Goal: Task Accomplishment & Management: Complete application form

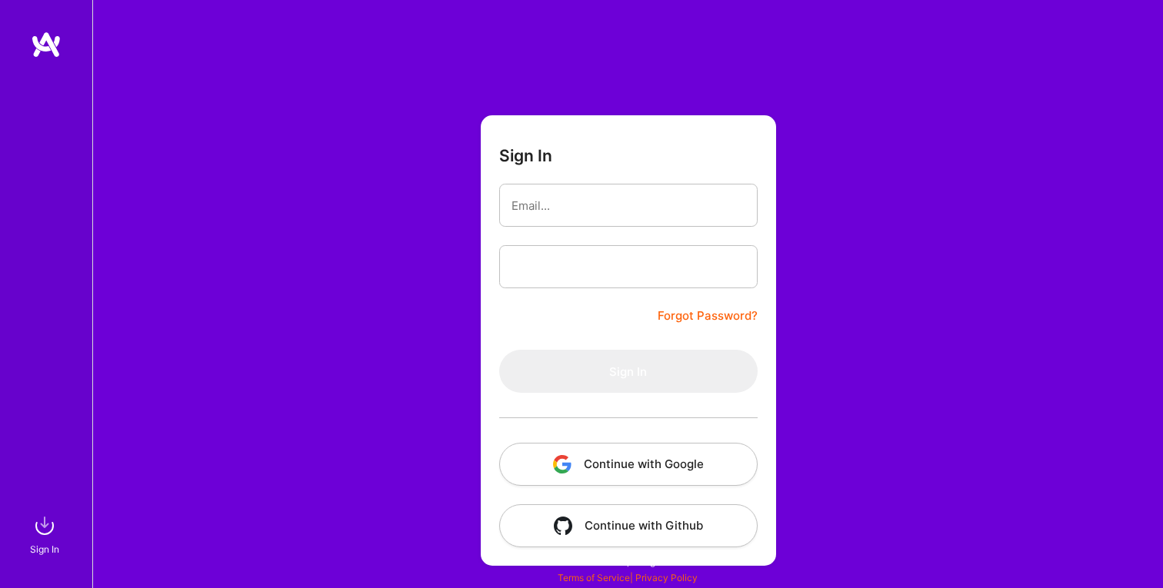
click at [614, 180] on form "Sign In Forgot Password? Sign In Continue with Google Continue with Github" at bounding box center [628, 340] width 295 height 451
click at [616, 188] on input "email" at bounding box center [628, 205] width 234 height 39
type input "[EMAIL_ADDRESS][DOMAIN_NAME]"
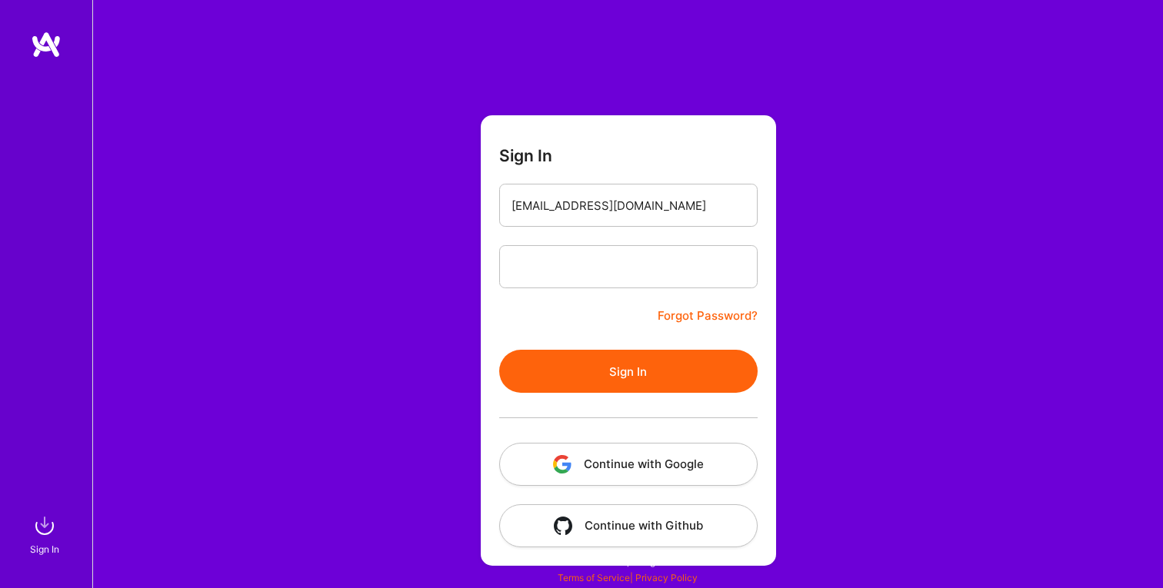
click at [621, 363] on button "Sign In" at bounding box center [628, 371] width 258 height 43
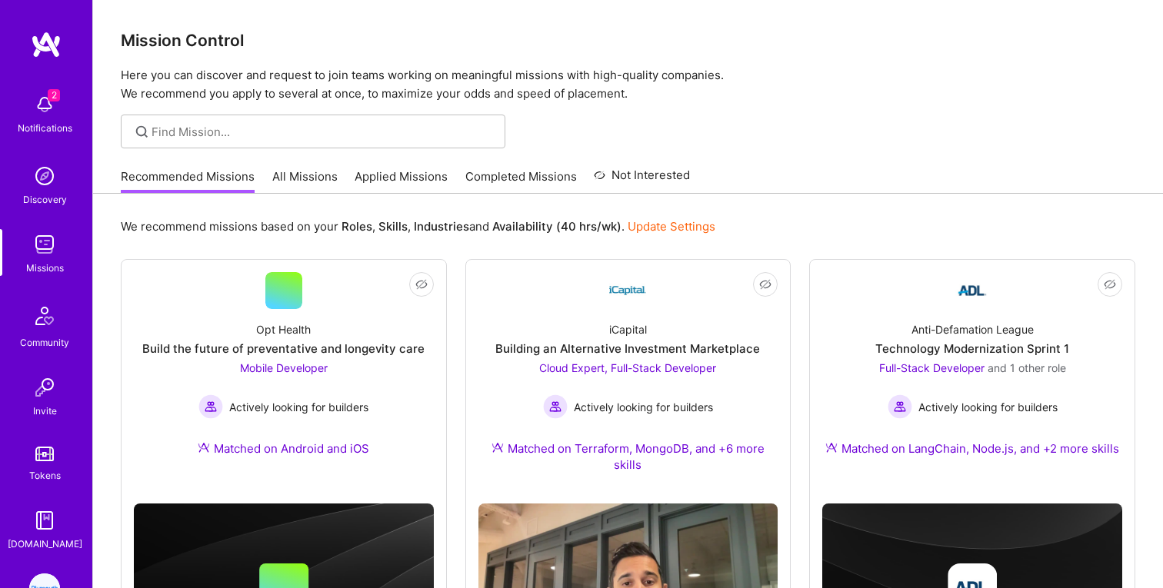
click at [49, 100] on span "2" at bounding box center [54, 95] width 12 height 12
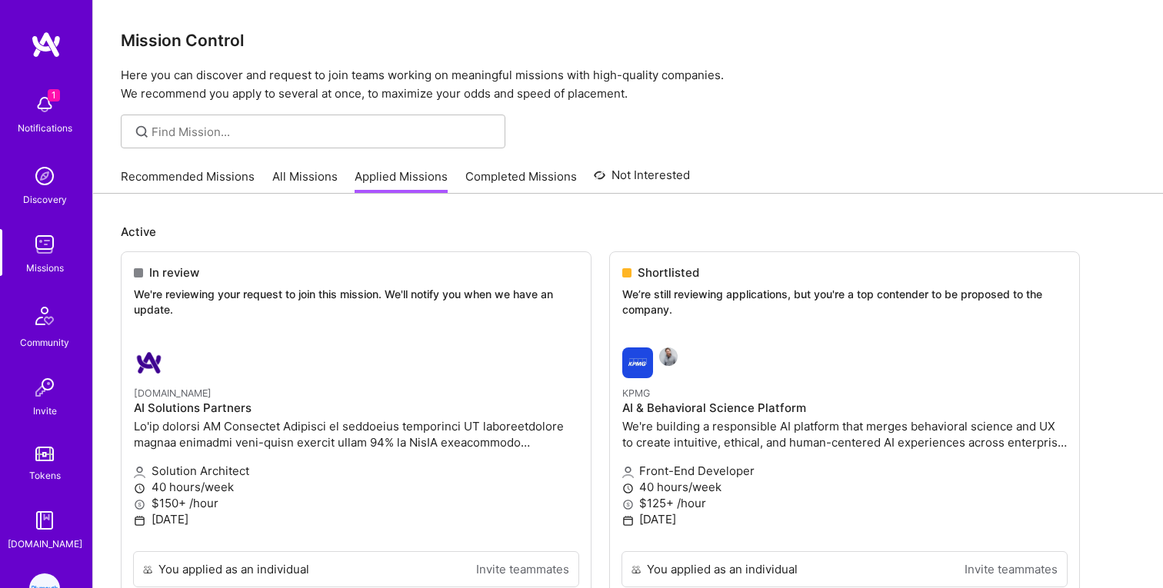
click at [381, 175] on link "Applied Missions" at bounding box center [401, 180] width 93 height 25
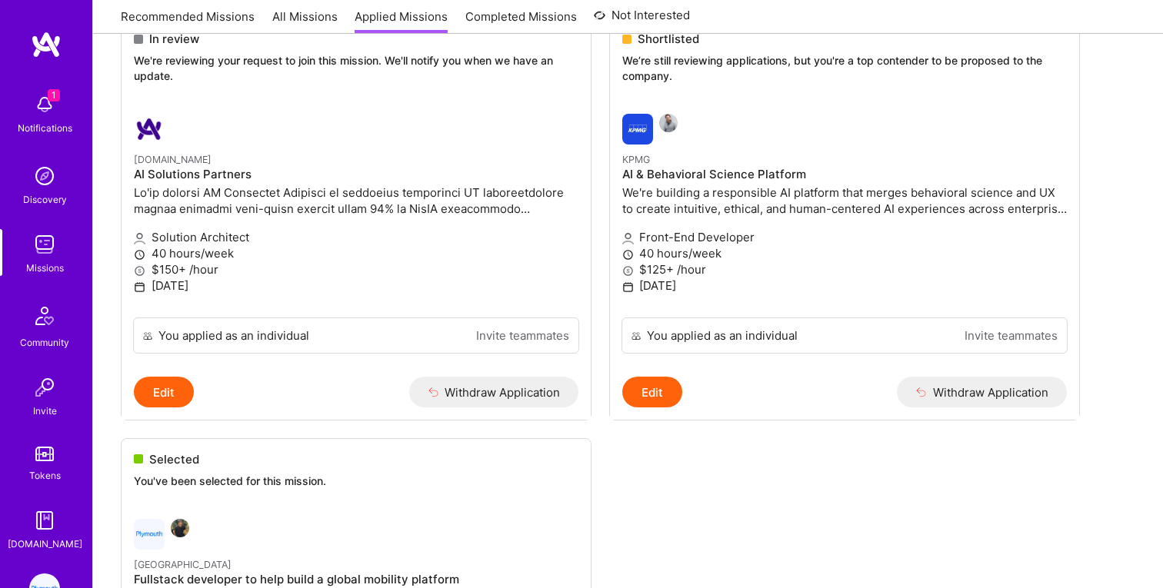
scroll to position [228, 0]
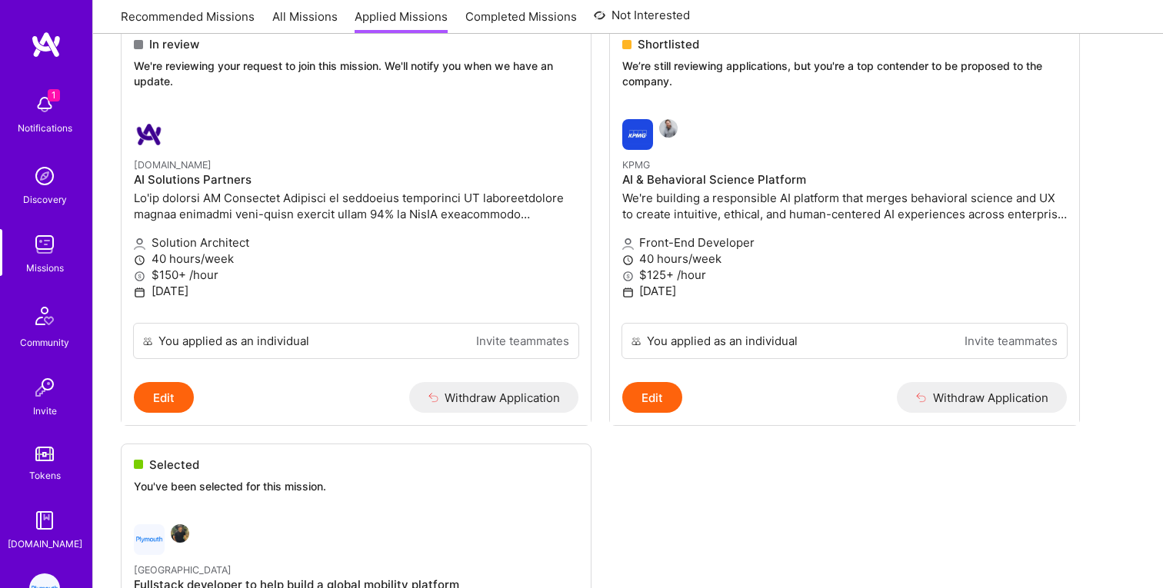
click at [42, 99] on img at bounding box center [44, 104] width 31 height 31
click at [42, 99] on div "1 Notifications Discovery Missions Community Invite Tokens [DOMAIN_NAME]" at bounding box center [46, 319] width 92 height 466
click at [42, 99] on img at bounding box center [44, 104] width 31 height 31
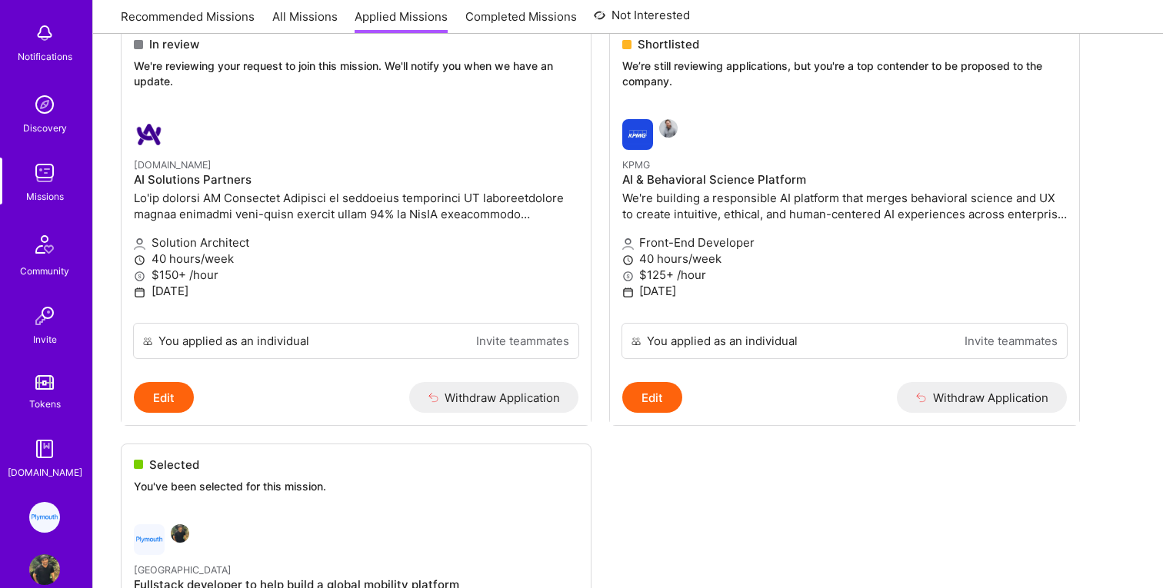
scroll to position [99, 0]
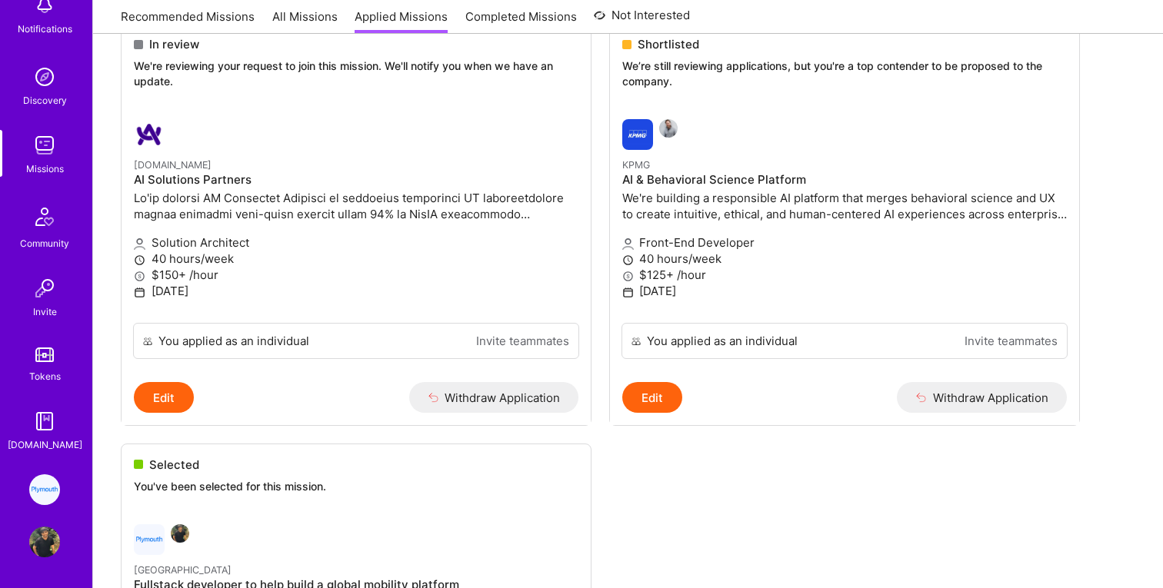
click at [35, 488] on img at bounding box center [44, 489] width 31 height 31
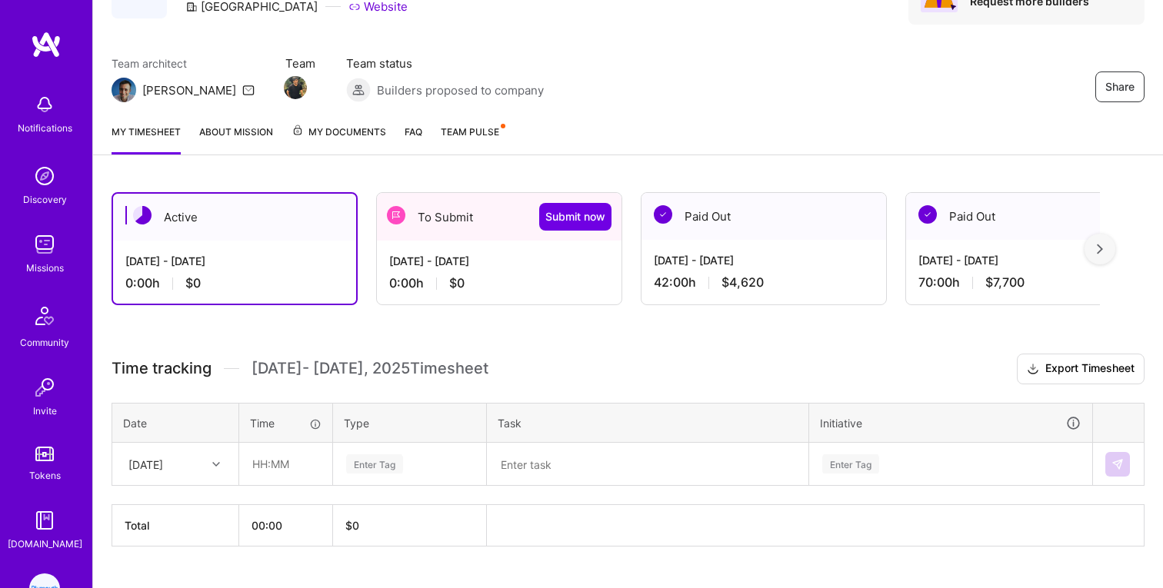
scroll to position [124, 0]
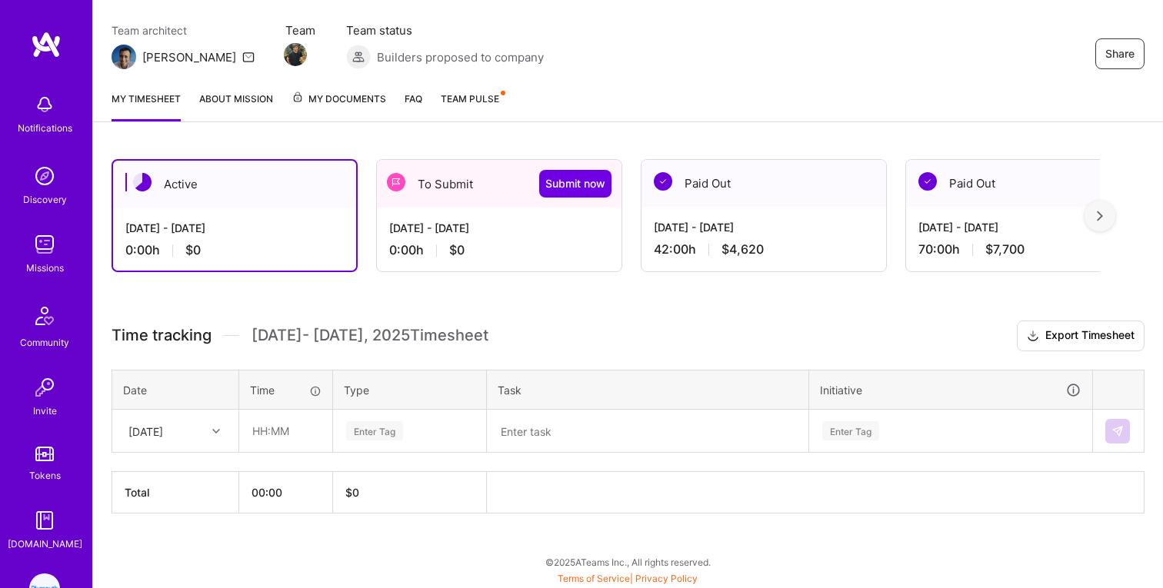
click at [428, 211] on div "[DATE] - [DATE] 0:00 h $0" at bounding box center [499, 239] width 245 height 63
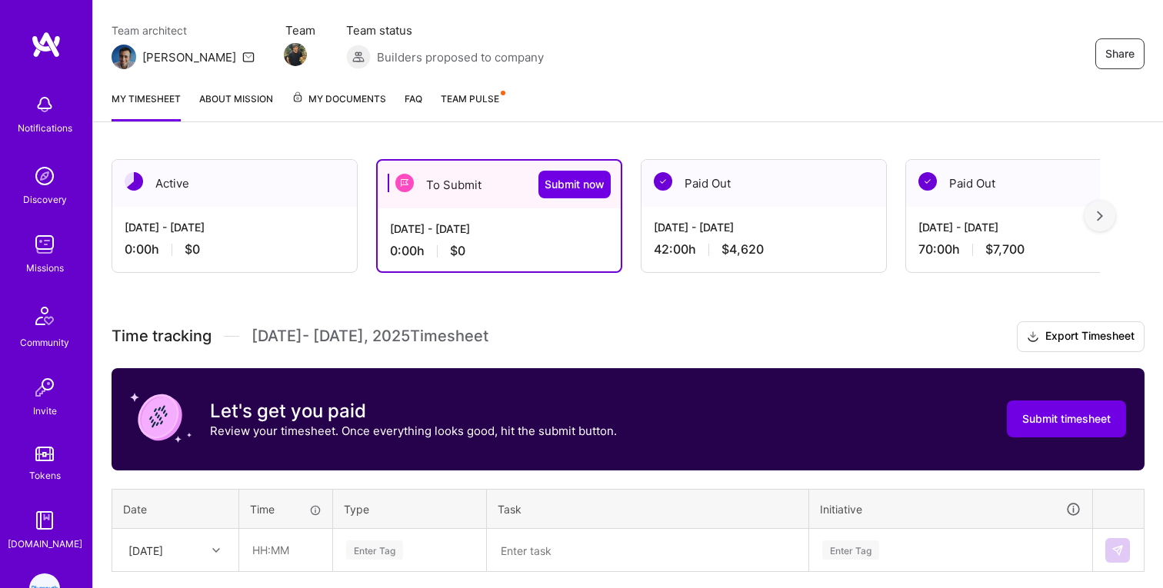
scroll to position [243, 0]
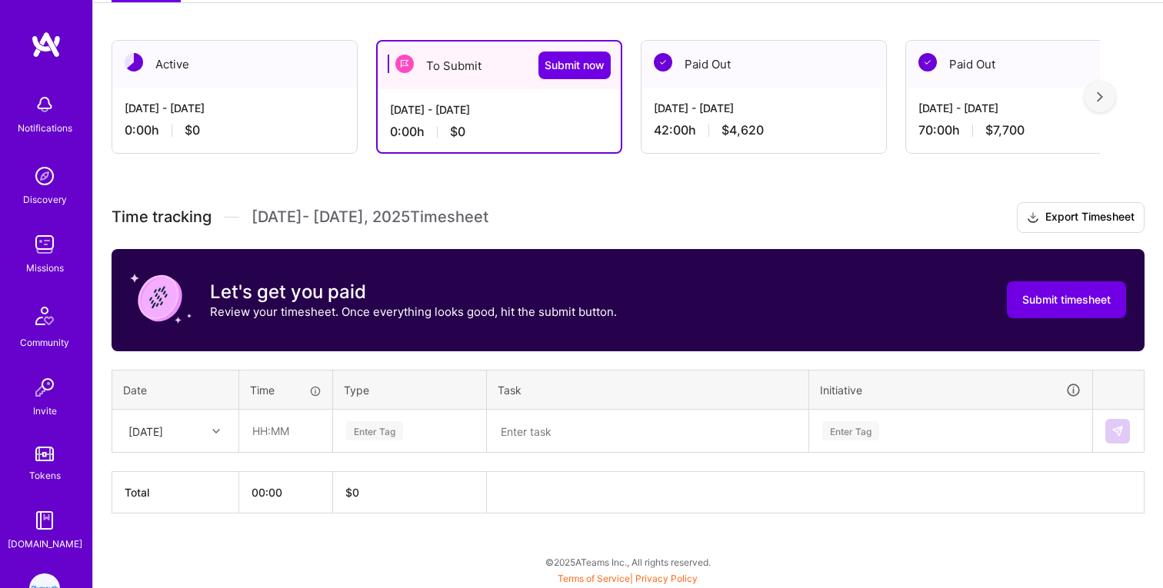
click at [204, 421] on div "[DATE]" at bounding box center [163, 430] width 85 height 25
click at [195, 495] on div "[DATE]" at bounding box center [175, 503] width 125 height 28
click at [284, 427] on input "text" at bounding box center [286, 431] width 92 height 41
type input "01:00"
click at [386, 437] on div "Enter Tag" at bounding box center [374, 431] width 57 height 24
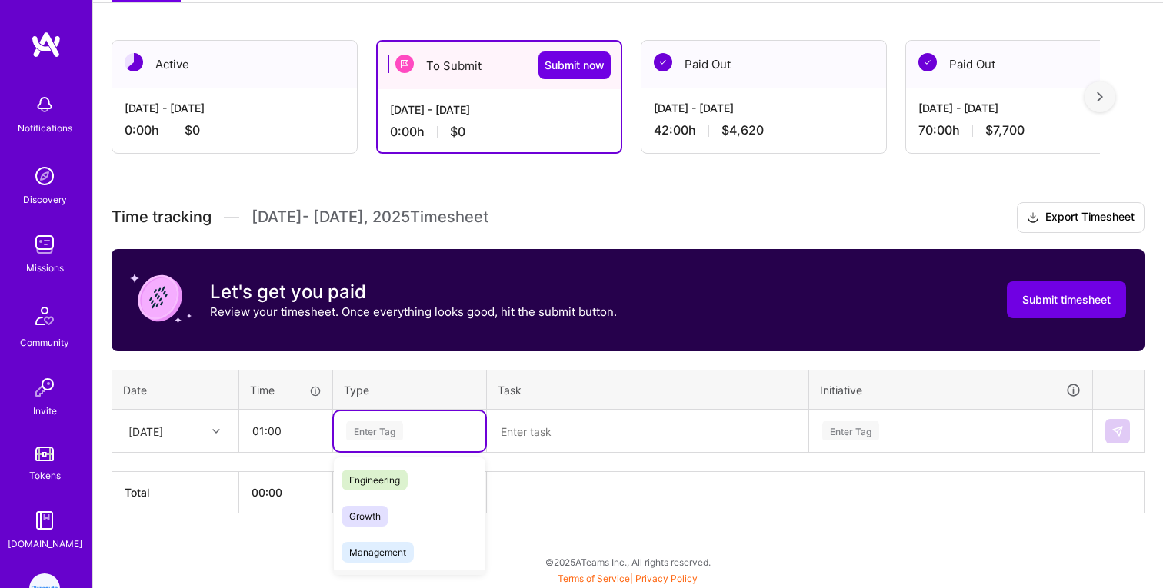
scroll to position [113, 0]
click at [381, 474] on span "Engineering" at bounding box center [374, 477] width 66 height 21
click at [553, 433] on textarea at bounding box center [647, 431] width 318 height 40
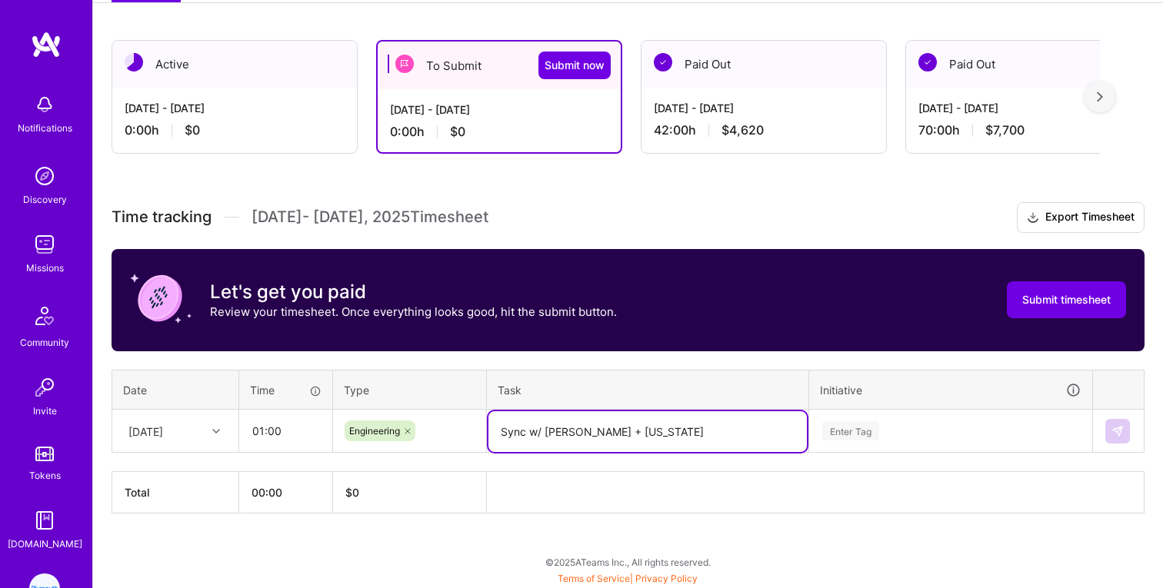
type textarea "Sync w/ [PERSON_NAME] + [US_STATE]"
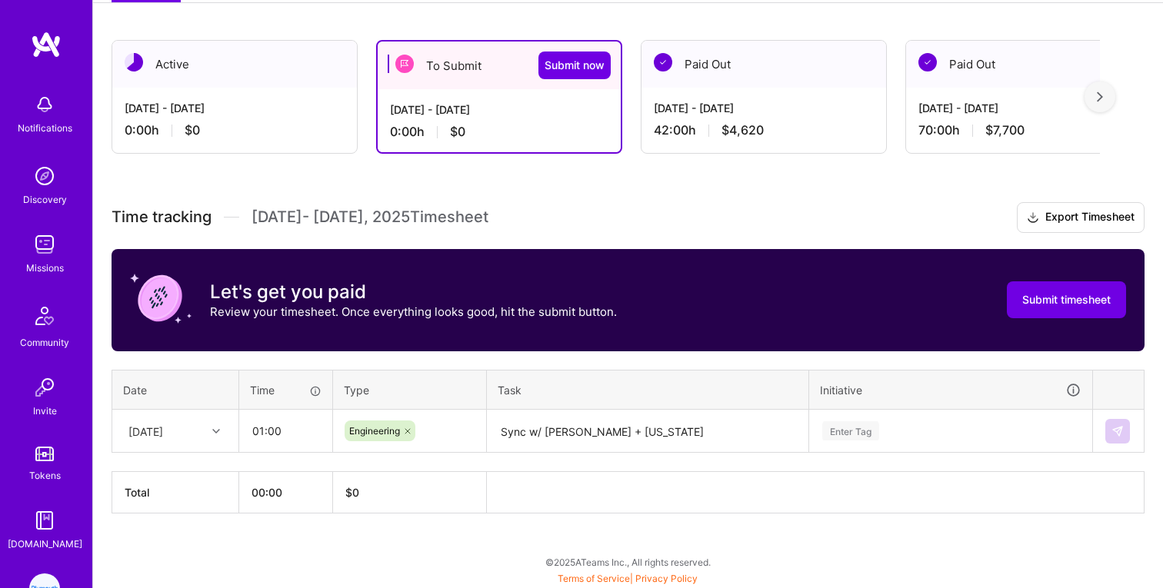
click at [843, 478] on th at bounding box center [816, 493] width 658 height 42
click at [849, 430] on div "Enter Tag" at bounding box center [950, 431] width 281 height 40
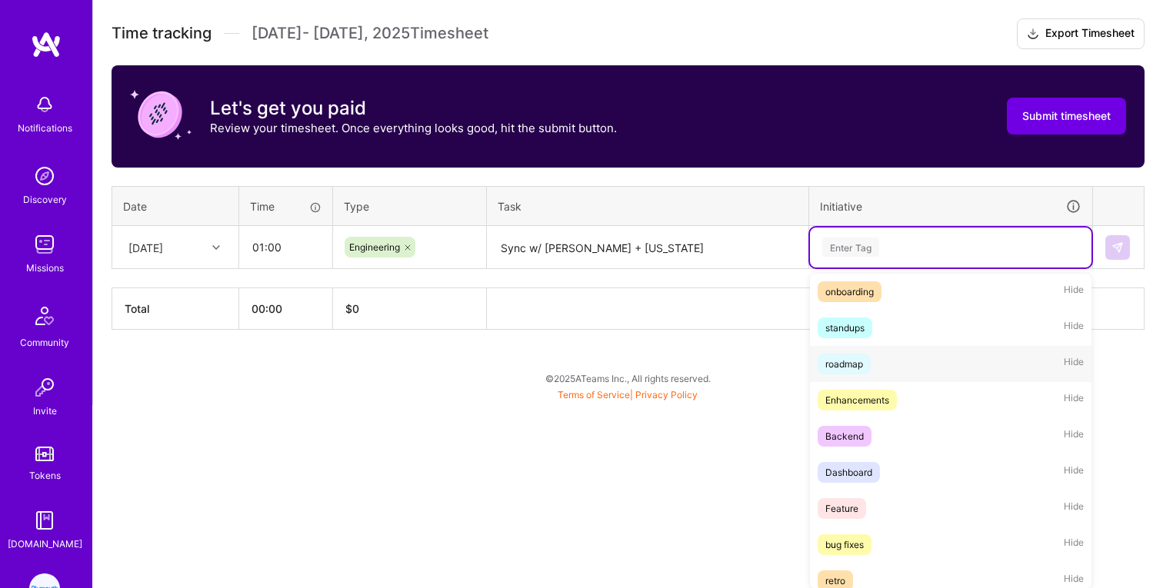
scroll to position [44, 0]
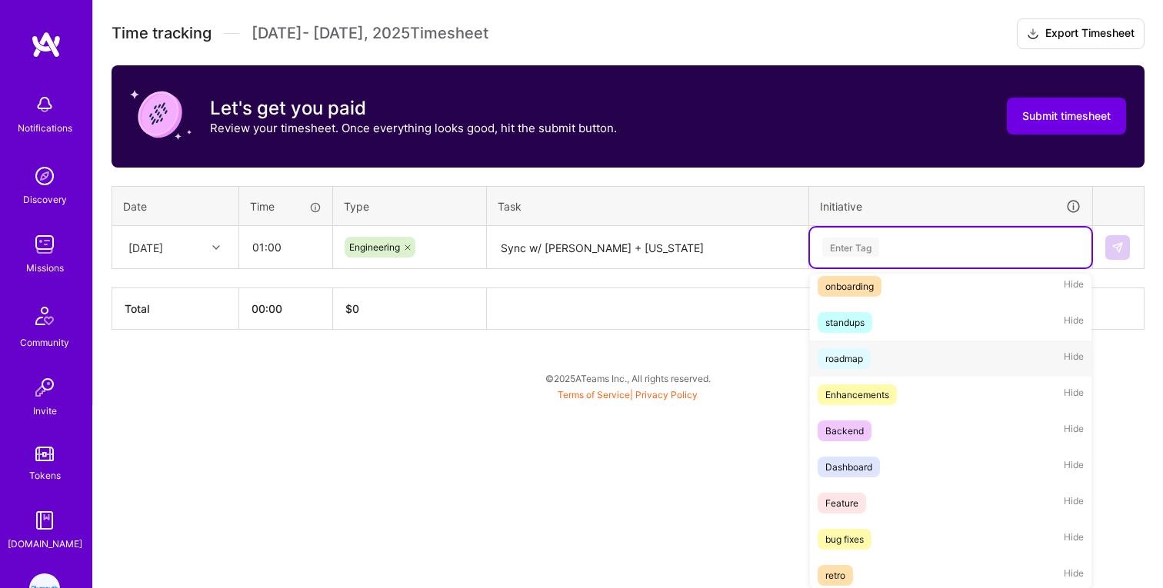
click at [851, 355] on div "roadmap" at bounding box center [844, 359] width 38 height 16
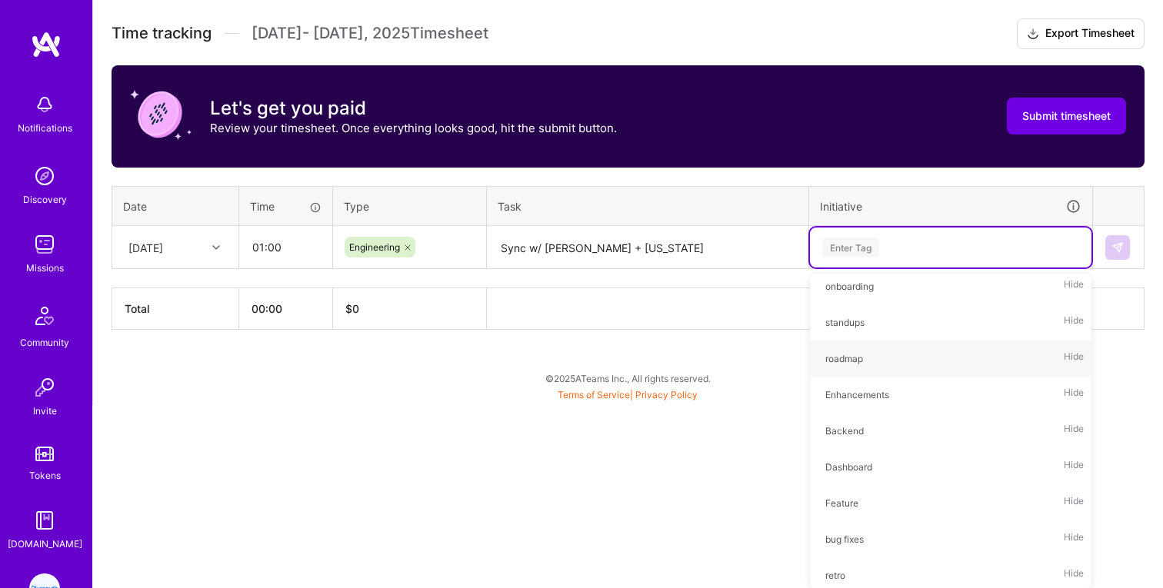
scroll to position [243, 0]
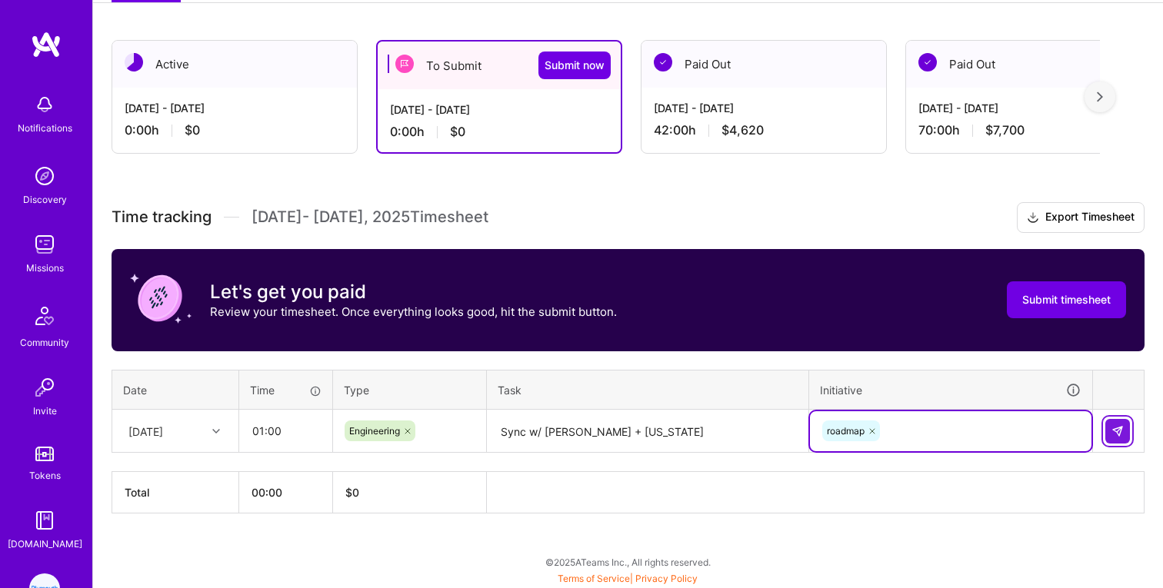
click at [1117, 432] on img at bounding box center [1117, 431] width 12 height 12
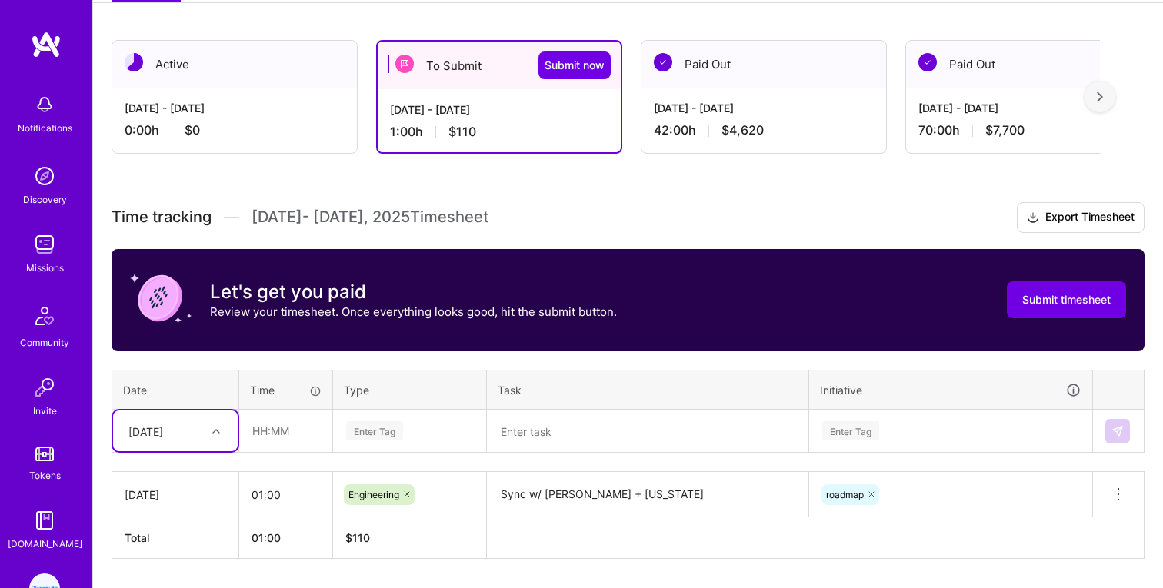
scroll to position [288, 0]
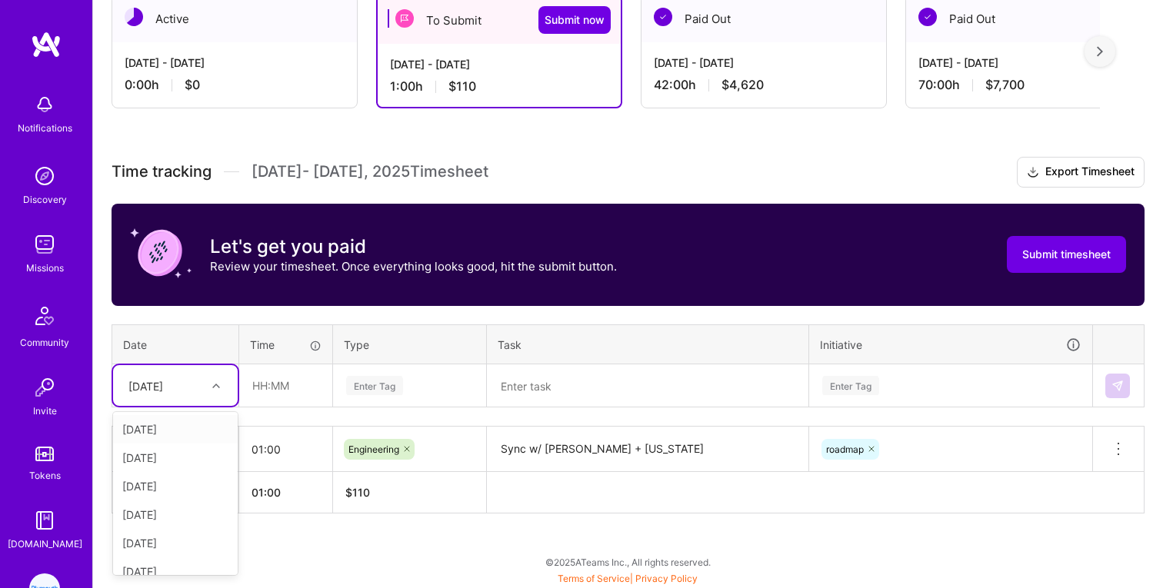
click at [194, 395] on div "[DATE]" at bounding box center [163, 385] width 85 height 25
click at [173, 422] on div "[DATE]" at bounding box center [175, 427] width 125 height 28
click at [281, 381] on input "text" at bounding box center [286, 385] width 92 height 41
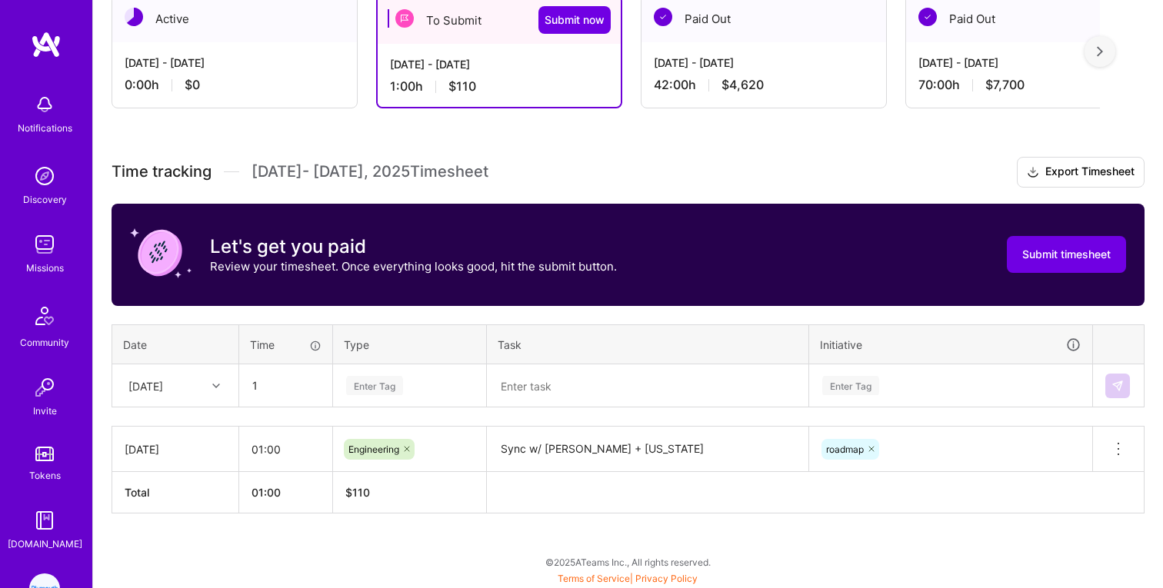
type input "01:00"
click at [376, 379] on div "Enter Tag" at bounding box center [374, 386] width 57 height 24
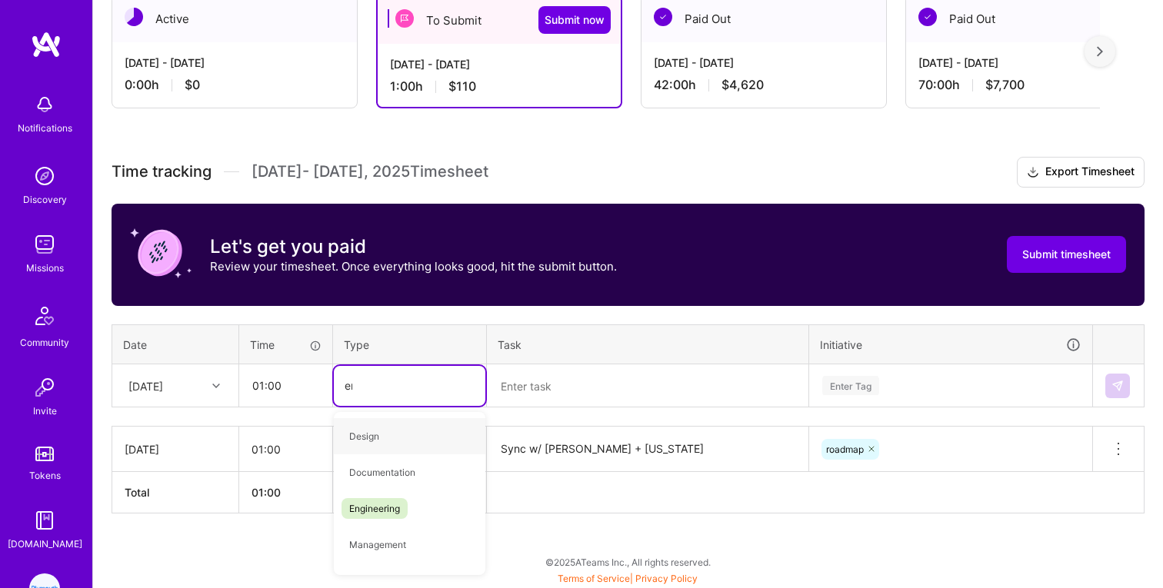
type input "eng"
click at [382, 432] on span "Engineering" at bounding box center [374, 436] width 66 height 21
click at [534, 371] on textarea at bounding box center [647, 386] width 318 height 41
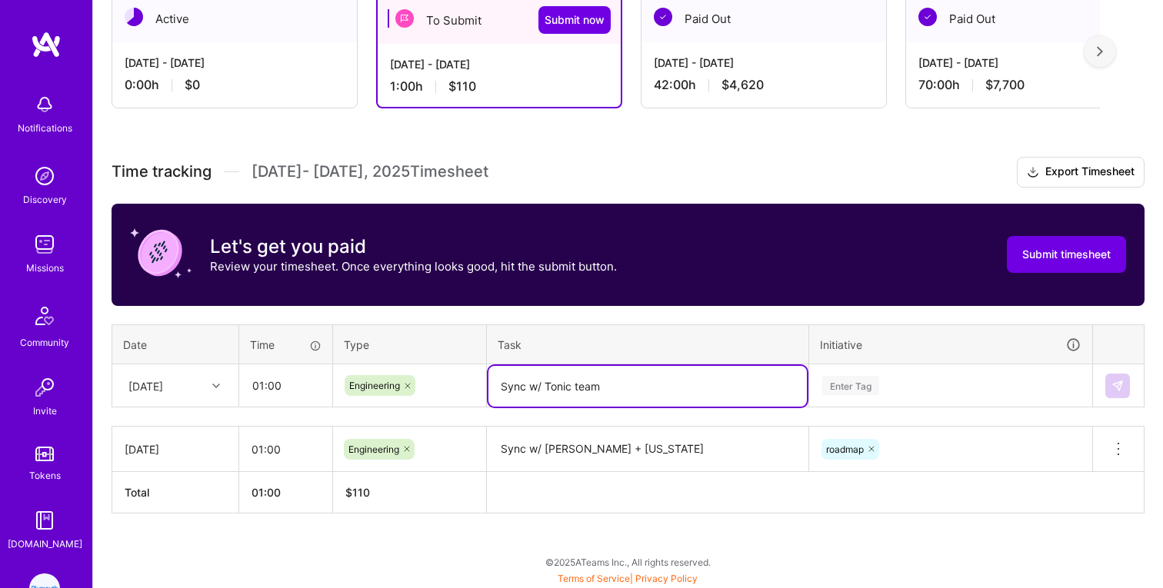
type textarea "Sync w/ Tonic team"
click at [830, 389] on div "Enter Tag" at bounding box center [950, 386] width 281 height 40
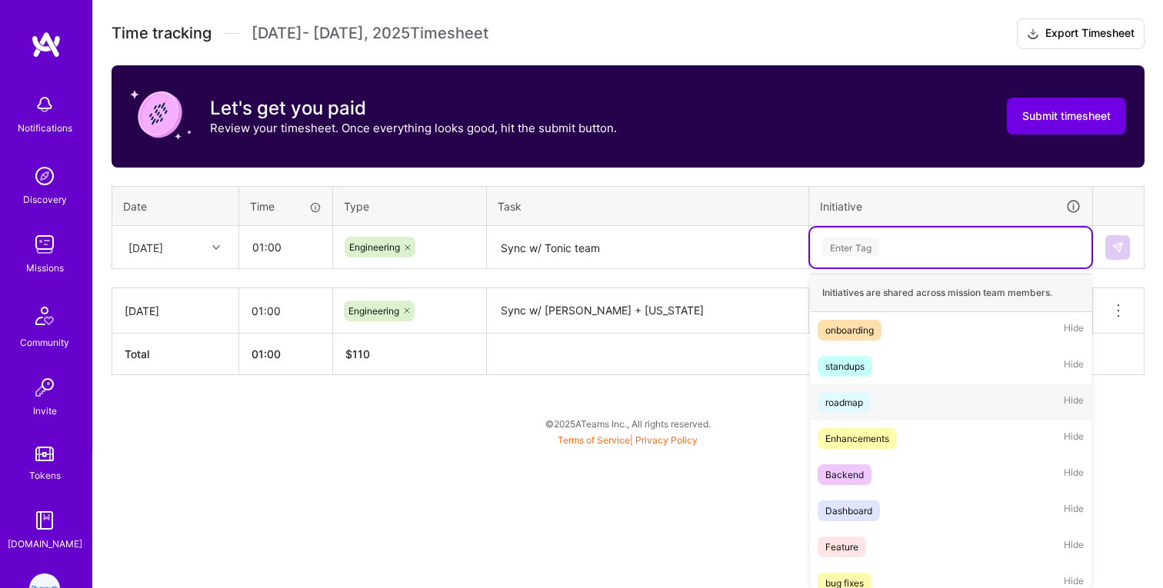
click at [840, 403] on div "roadmap" at bounding box center [844, 403] width 38 height 16
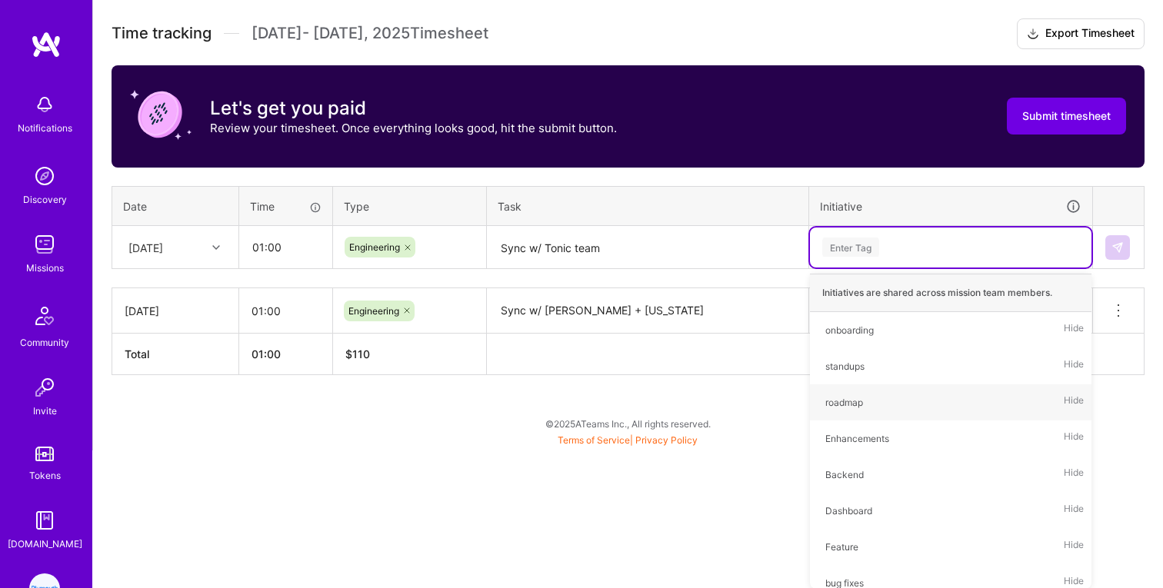
scroll to position [288, 0]
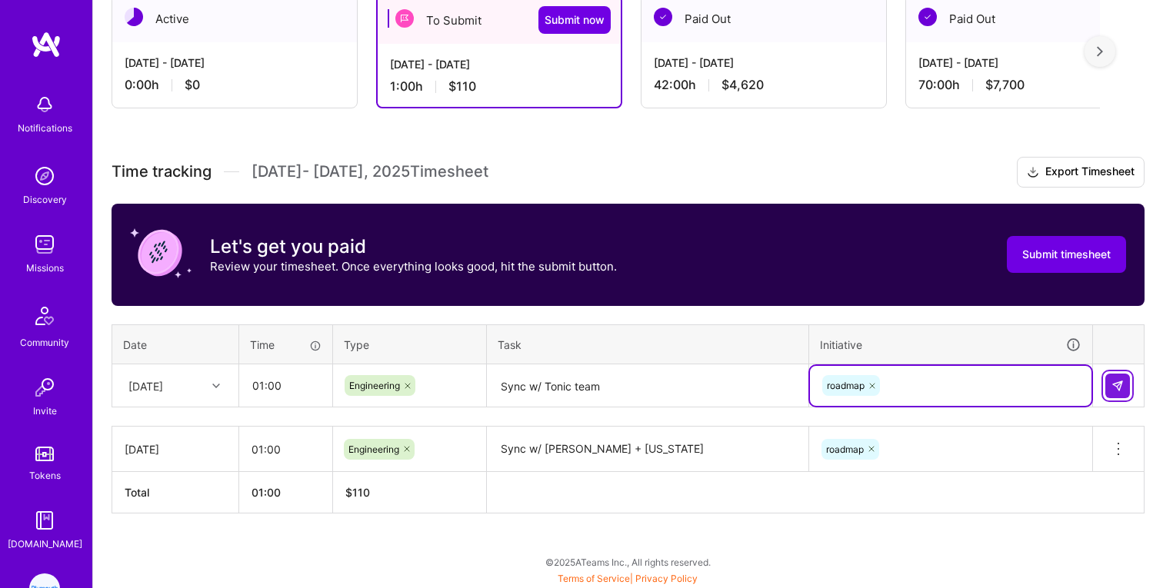
click at [1124, 387] on button at bounding box center [1117, 386] width 25 height 25
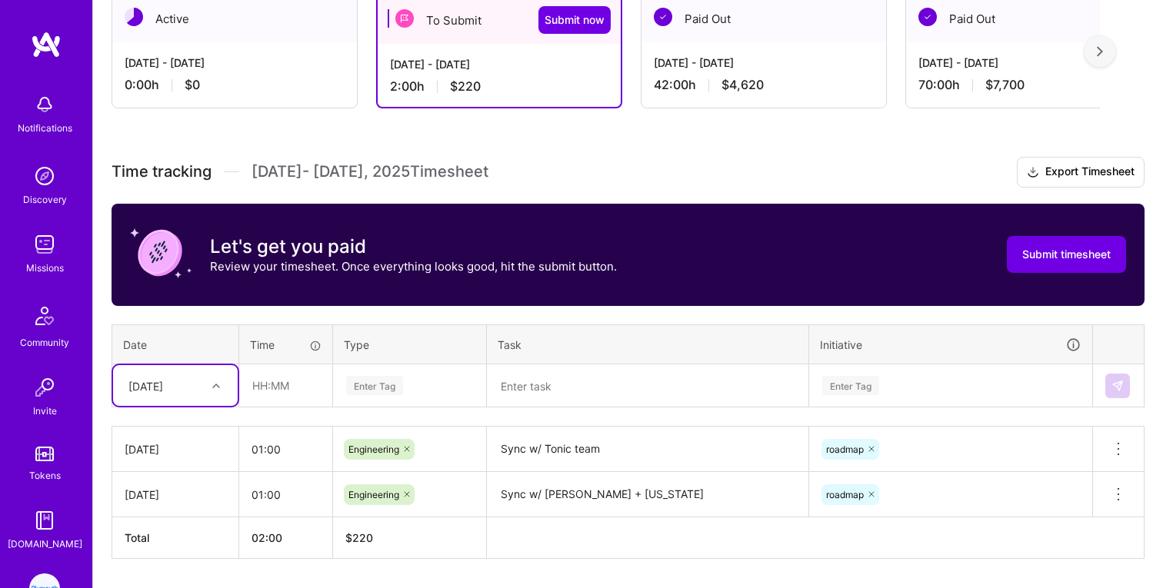
scroll to position [334, 0]
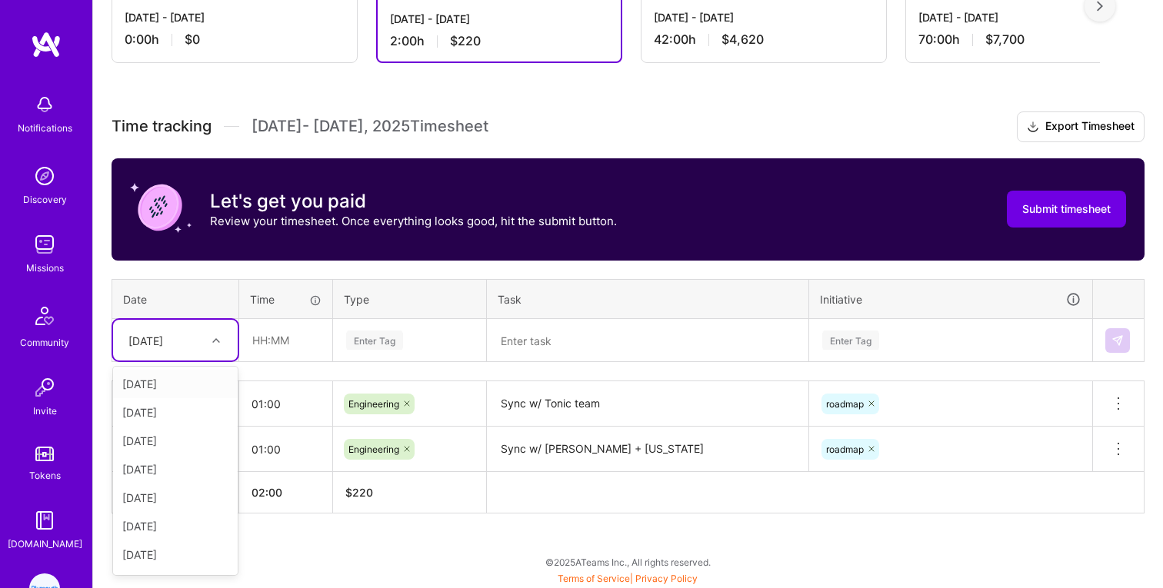
click at [212, 337] on icon at bounding box center [216, 341] width 8 height 8
click at [187, 415] on div "[DATE]" at bounding box center [175, 415] width 125 height 28
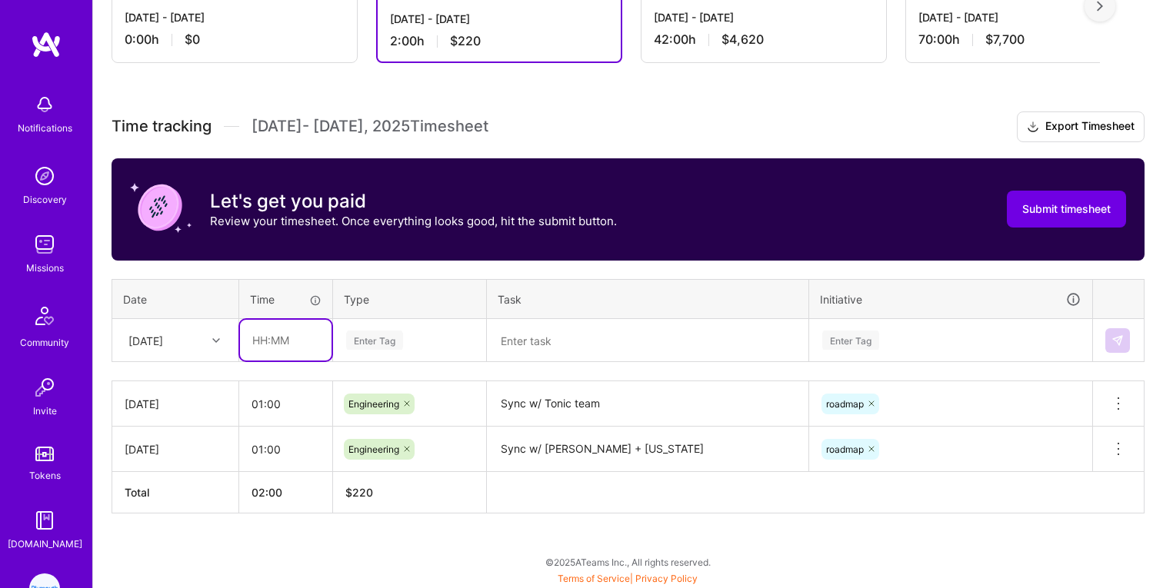
click at [267, 340] on input "text" at bounding box center [286, 340] width 92 height 41
type input "00:30"
click at [391, 326] on div "Enter Tag" at bounding box center [410, 341] width 152 height 40
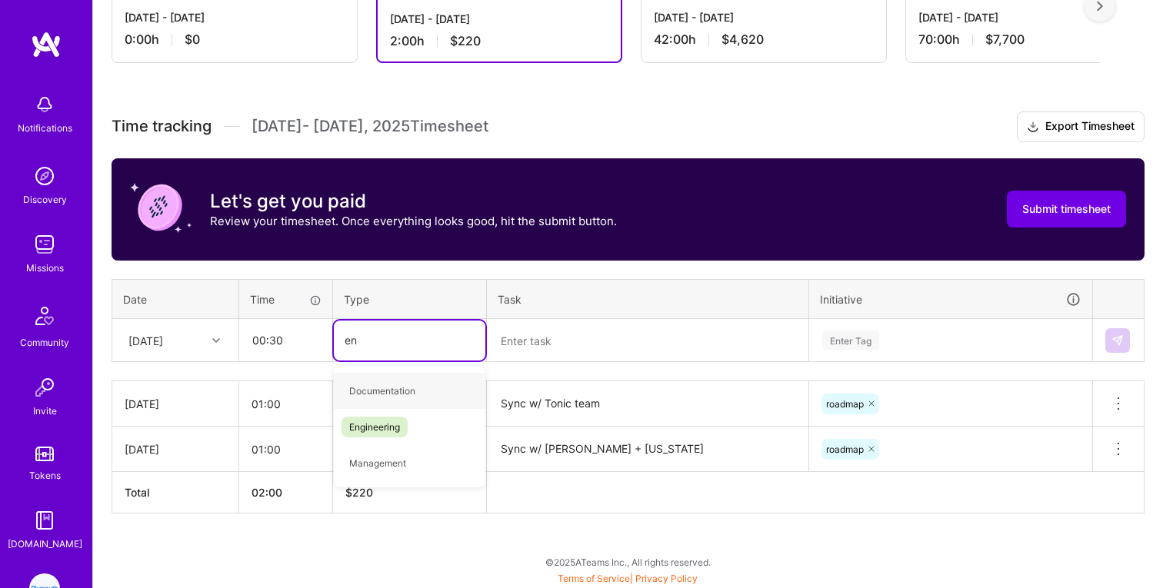
type input "eng"
click at [388, 395] on span "Engineering" at bounding box center [374, 391] width 66 height 21
click at [554, 329] on textarea at bounding box center [647, 341] width 318 height 41
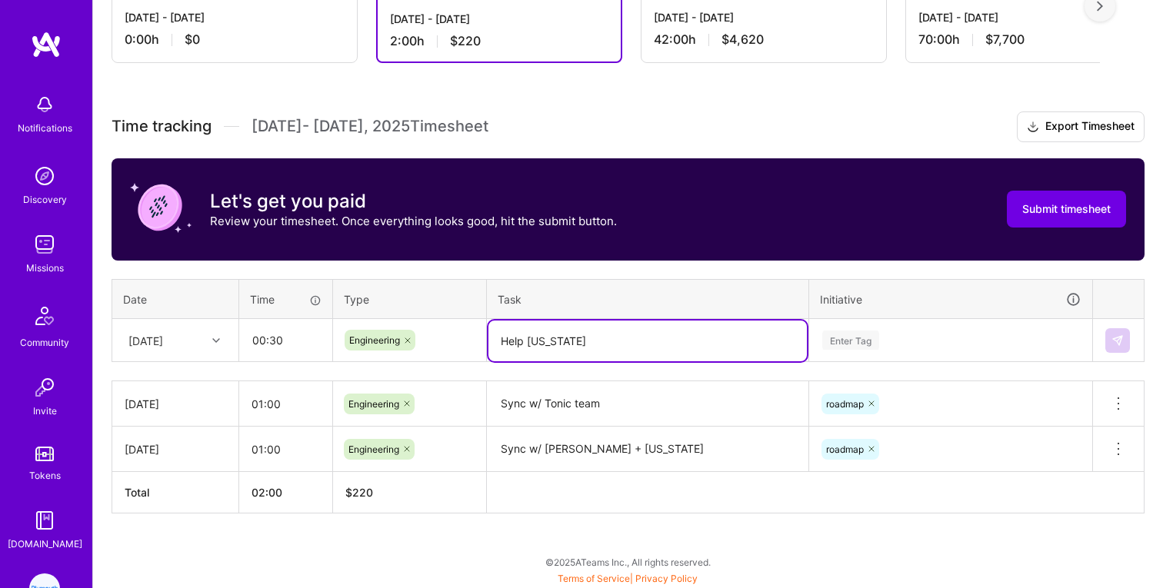
type textarea "Help [US_STATE]"
click at [854, 341] on div "Enter Tag" at bounding box center [950, 341] width 281 height 40
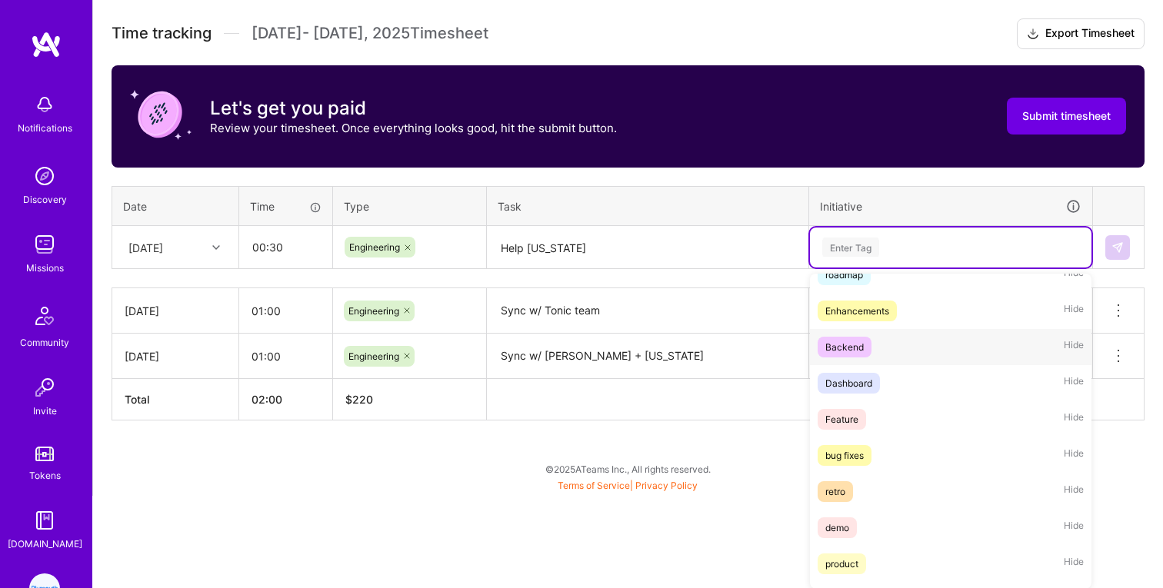
scroll to position [157, 0]
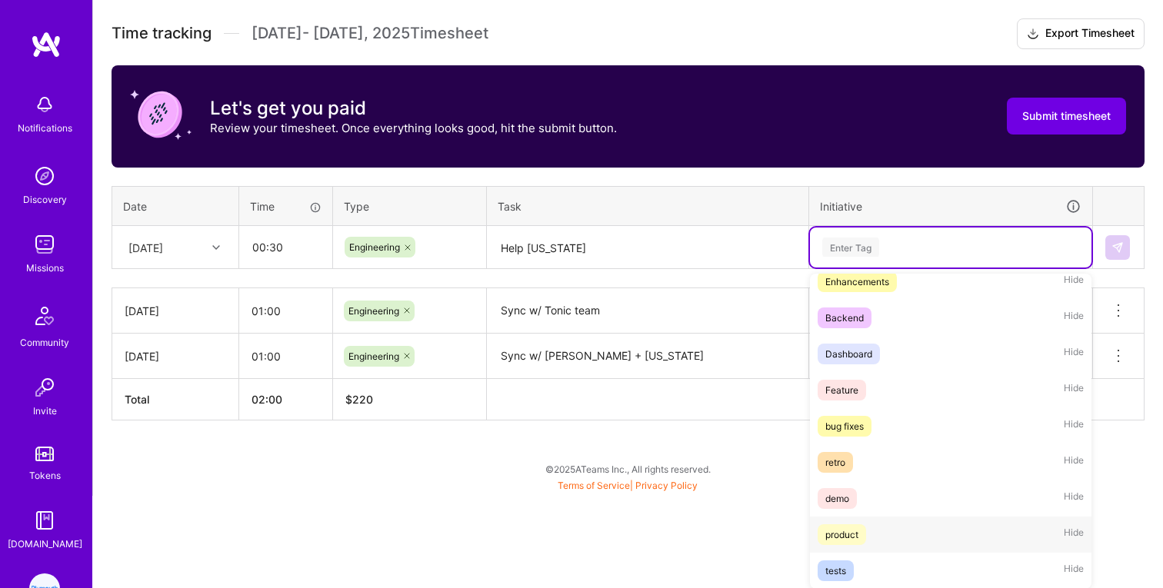
click at [856, 536] on div "product" at bounding box center [841, 535] width 33 height 16
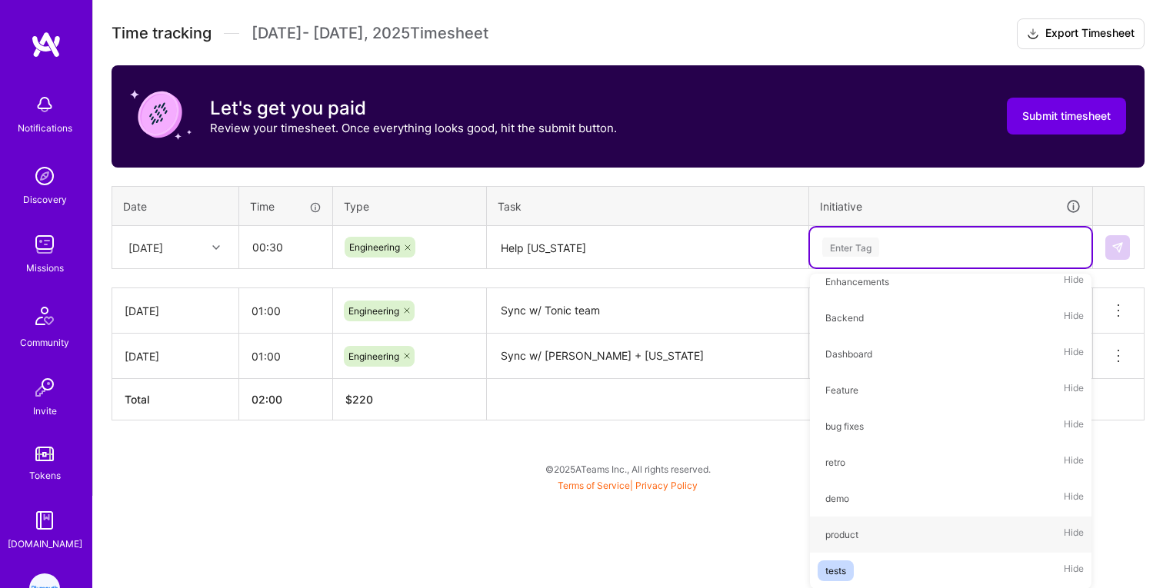
scroll to position [334, 0]
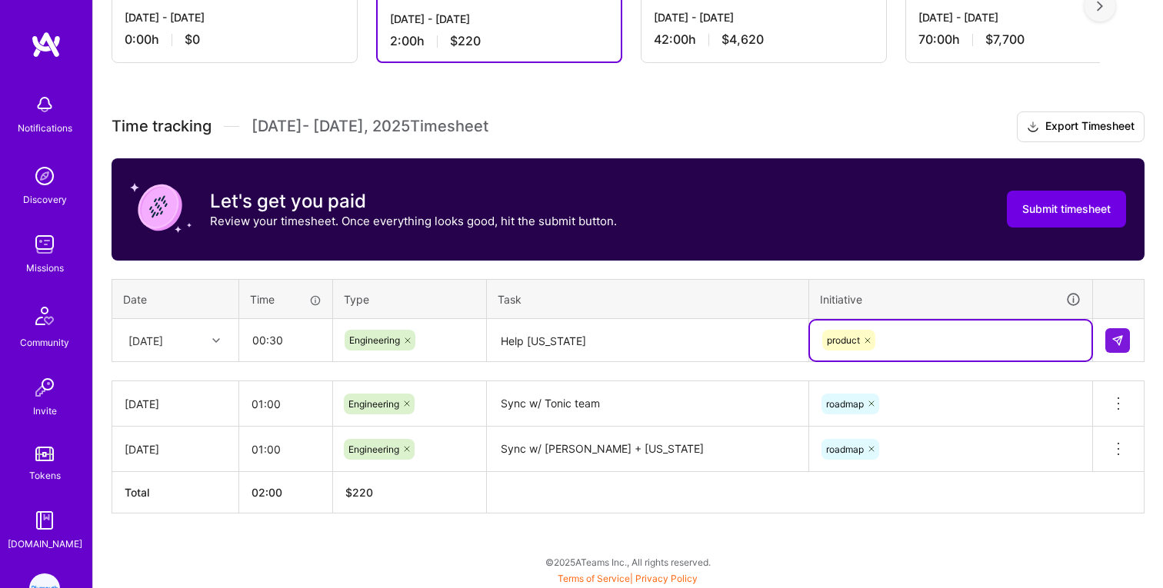
click at [814, 550] on div "Active [DATE] - [DATE] 0:00 h $0 To Submit Submit now [DATE] - [DATE] 2:00 h $2…" at bounding box center [628, 260] width 1070 height 658
click at [1130, 333] on div at bounding box center [1118, 340] width 26 height 25
click at [1124, 336] on button at bounding box center [1117, 340] width 25 height 25
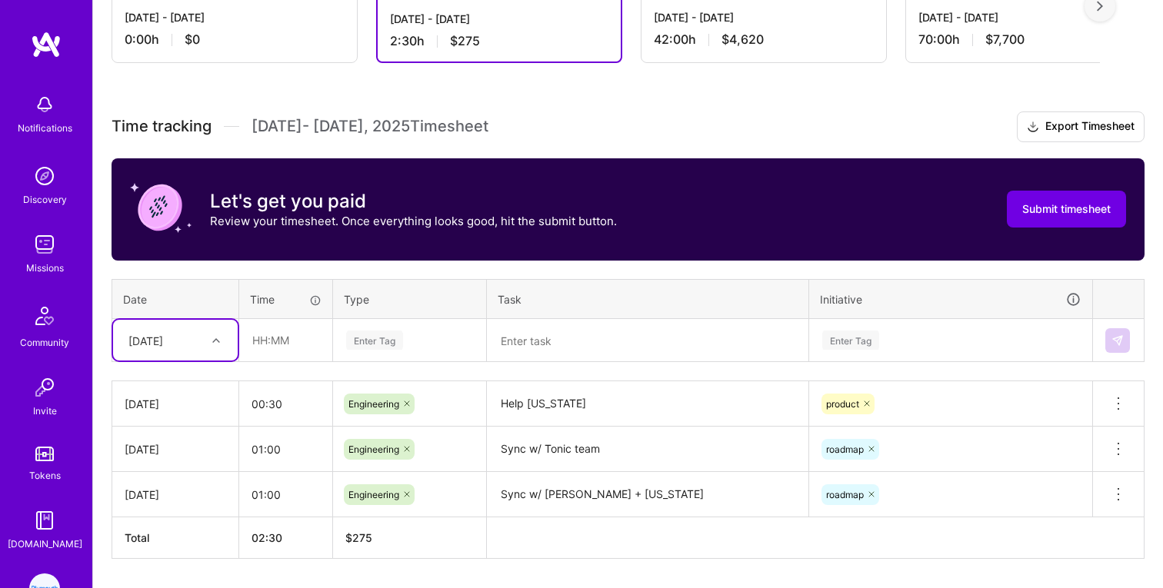
scroll to position [379, 0]
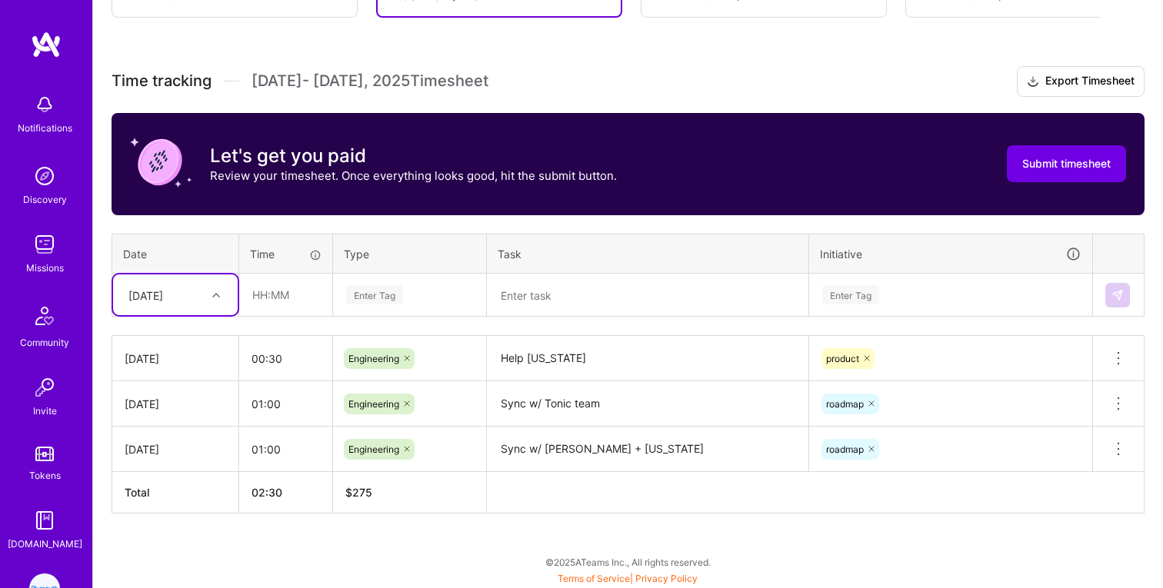
click at [206, 305] on div at bounding box center [218, 294] width 24 height 25
drag, startPoint x: 165, startPoint y: 478, endPoint x: 207, endPoint y: 356, distance: 129.4
click at [207, 356] on div "[DATE] [DATE] [DATE] [DATE] [DATE] [DATE] [DATE] [DATE] [DATE] [DATE] [DATE] [D…" at bounding box center [175, 436] width 125 height 231
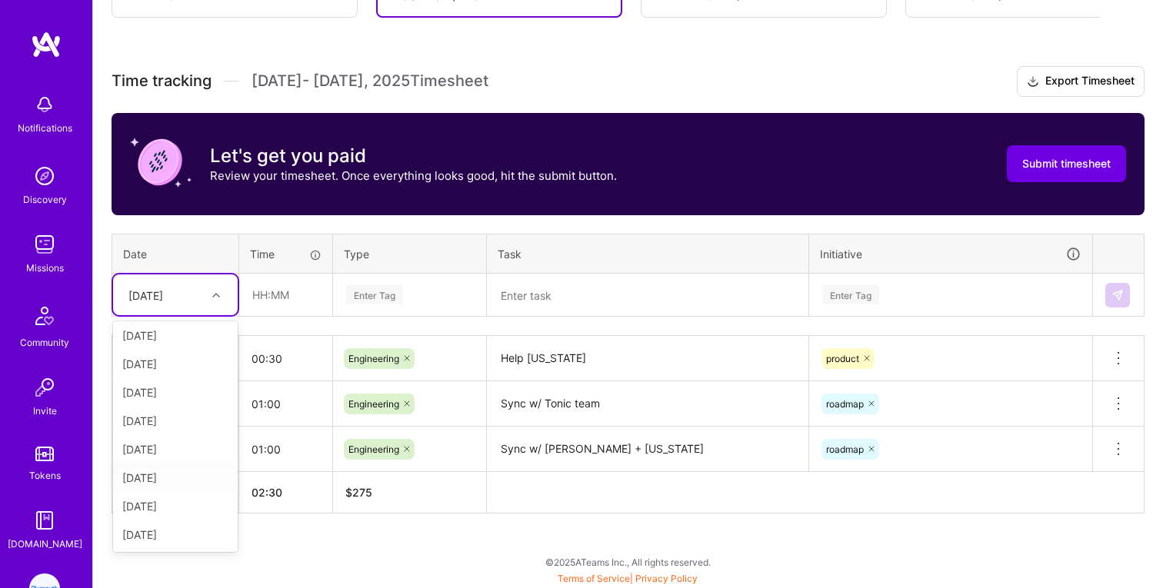
click at [184, 478] on div "[DATE]" at bounding box center [175, 478] width 125 height 28
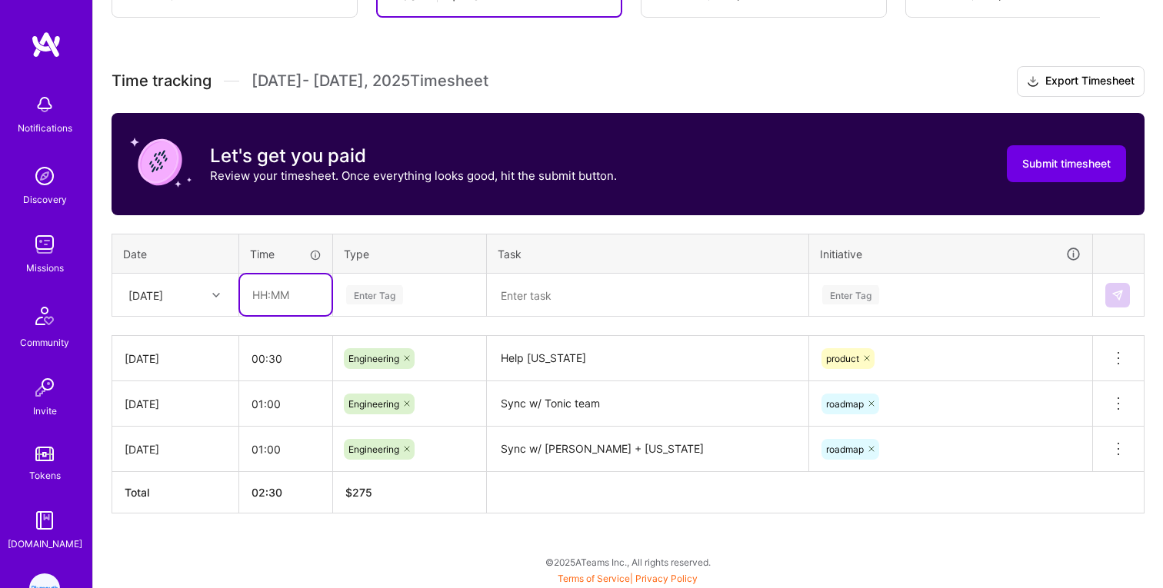
click at [298, 285] on input "text" at bounding box center [286, 295] width 92 height 41
type input "01:00"
click at [375, 288] on div "Enter Tag" at bounding box center [374, 295] width 57 height 24
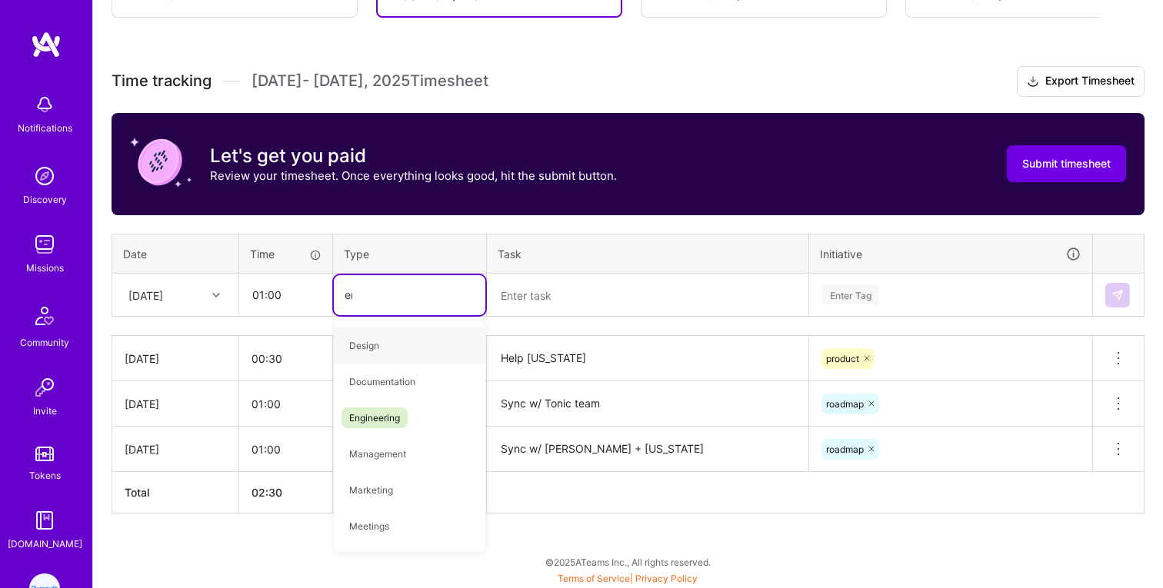
type input "eng"
click at [381, 341] on span "Engineering" at bounding box center [374, 345] width 66 height 21
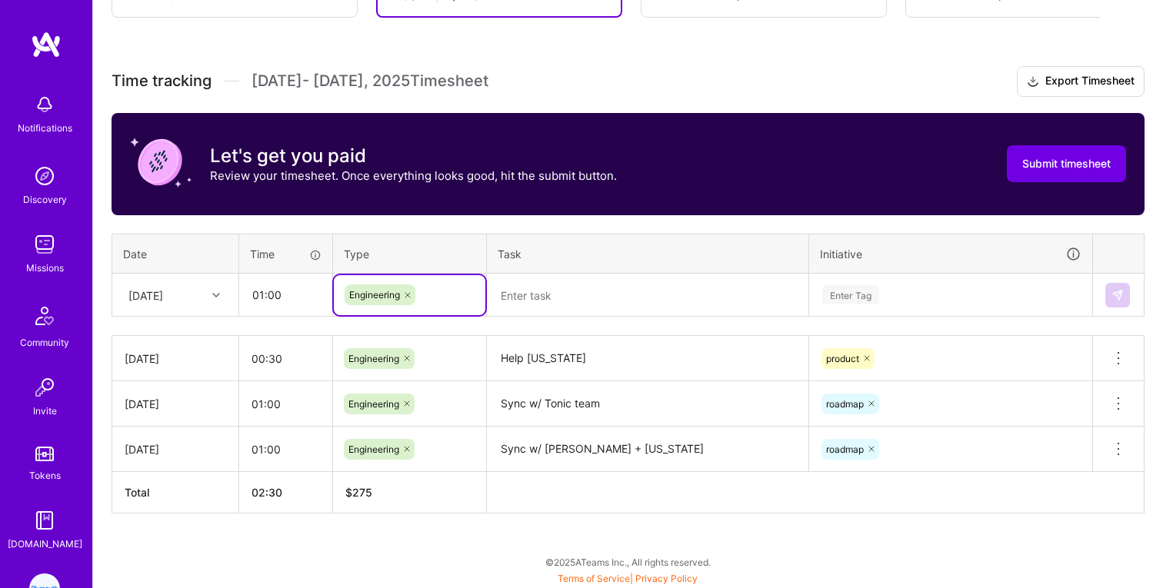
click at [559, 288] on textarea at bounding box center [647, 295] width 318 height 41
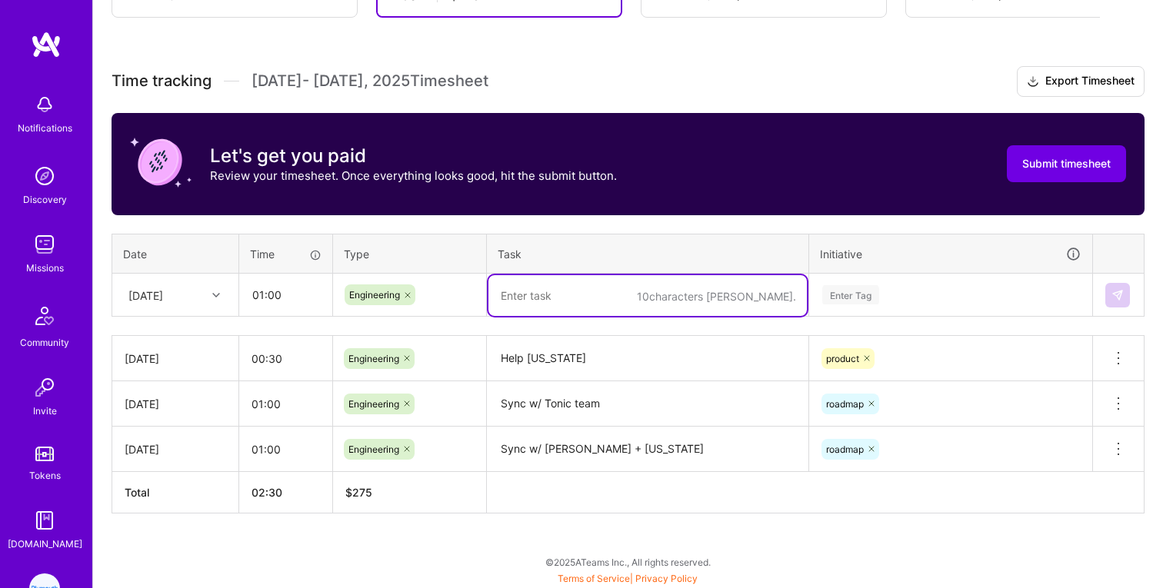
click at [551, 401] on textarea "Sync w/ Tonic team" at bounding box center [647, 404] width 318 height 42
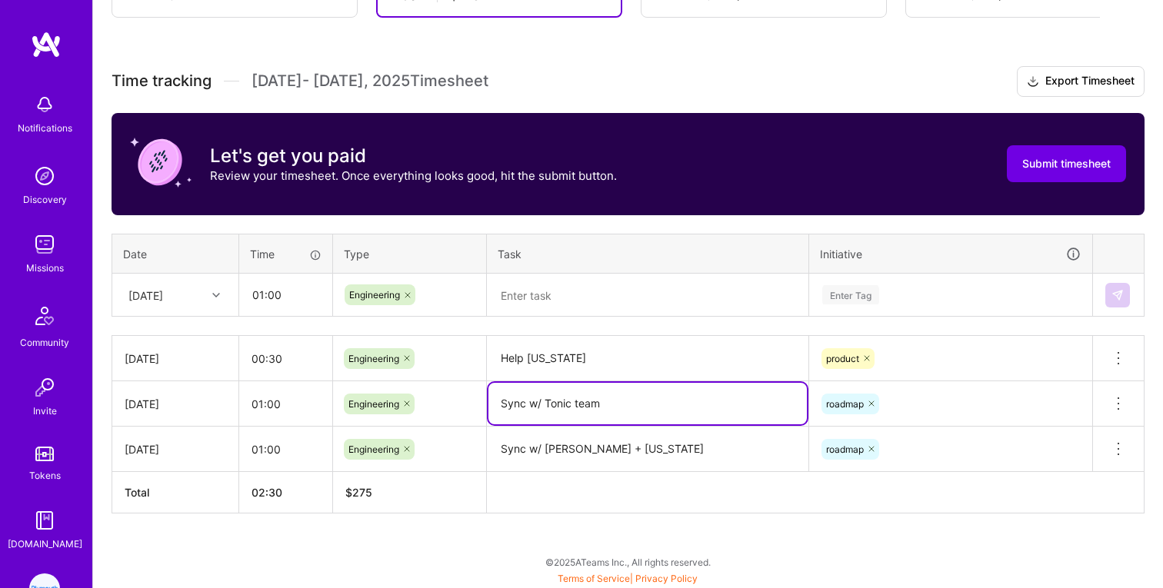
click at [551, 401] on textarea "Sync w/ Tonic team" at bounding box center [647, 404] width 318 height 42
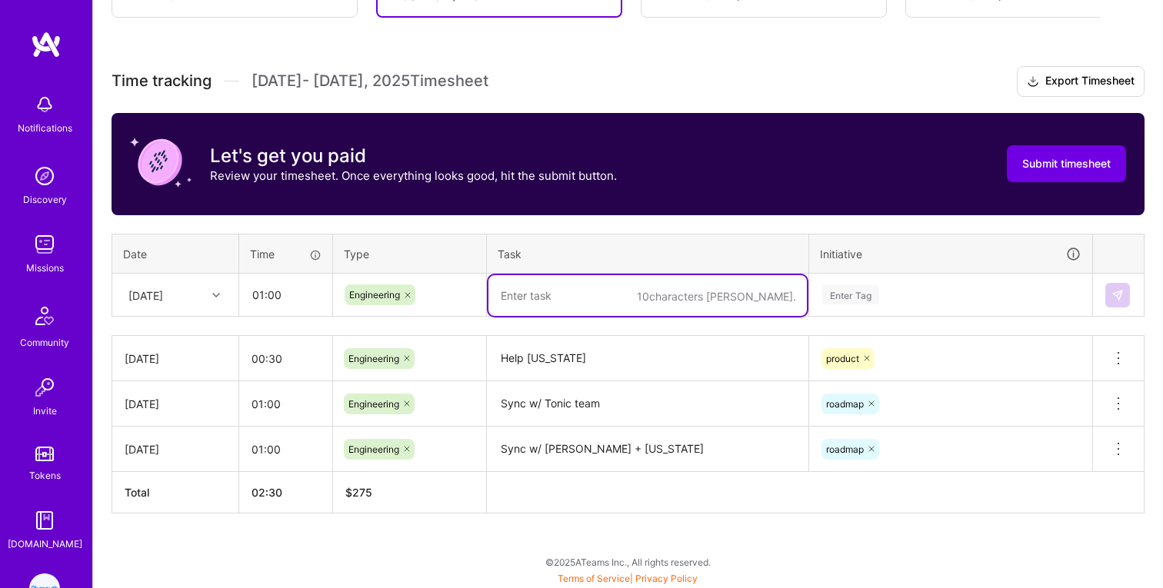
click at [568, 296] on textarea at bounding box center [647, 295] width 318 height 41
paste textarea "Sync w/ Tonic team"
type textarea "Sync w/ Tonic team"
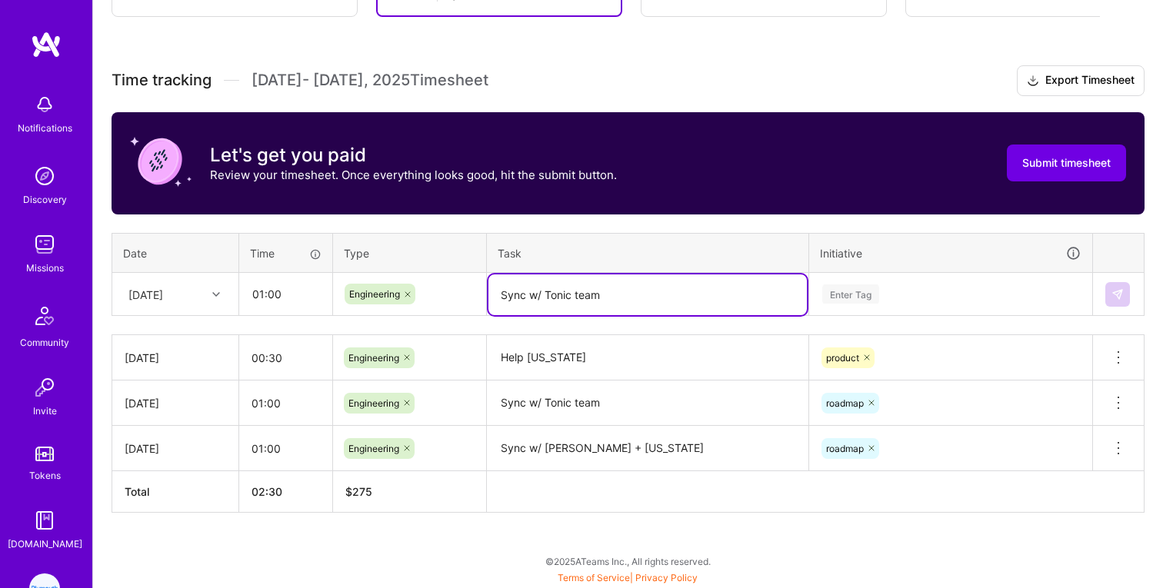
click at [870, 293] on div "Enter Tag" at bounding box center [950, 295] width 281 height 40
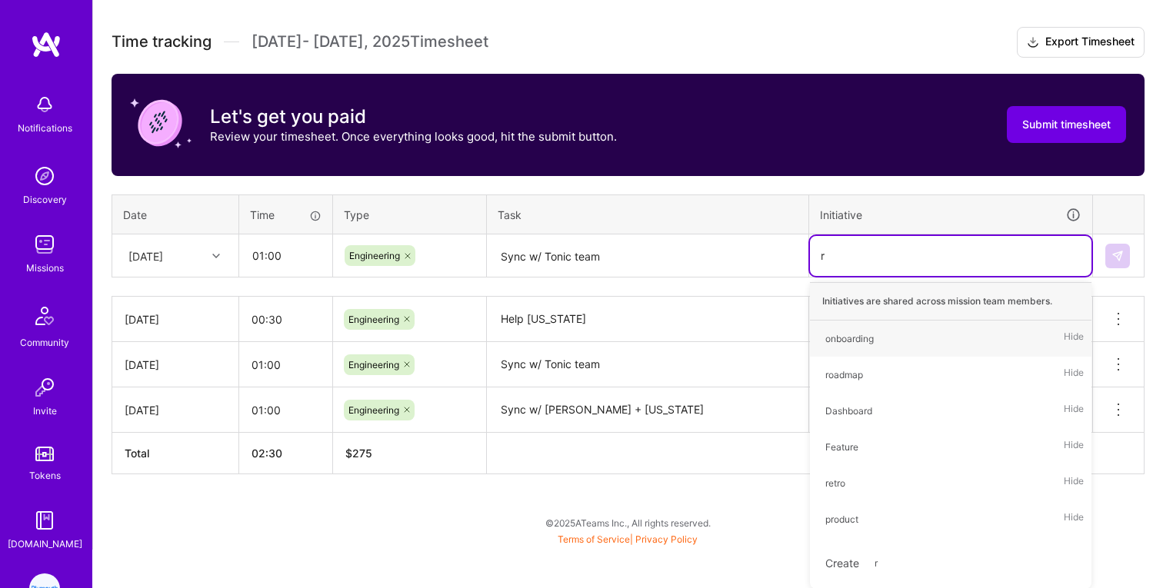
scroll to position [379, 0]
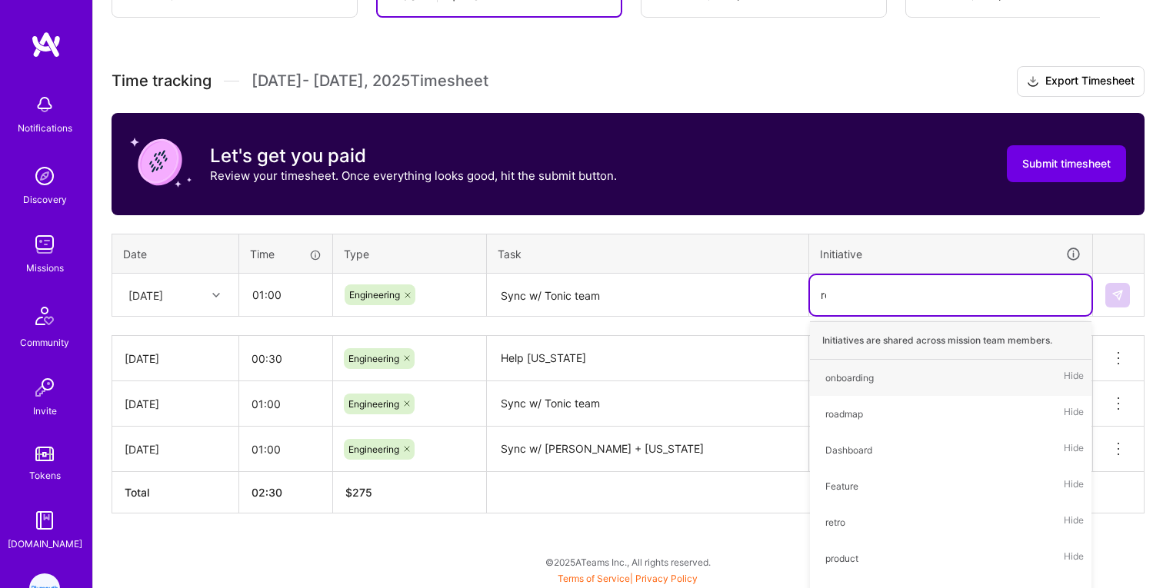
type input "roa"
click at [852, 383] on div "roadmap" at bounding box center [844, 378] width 38 height 16
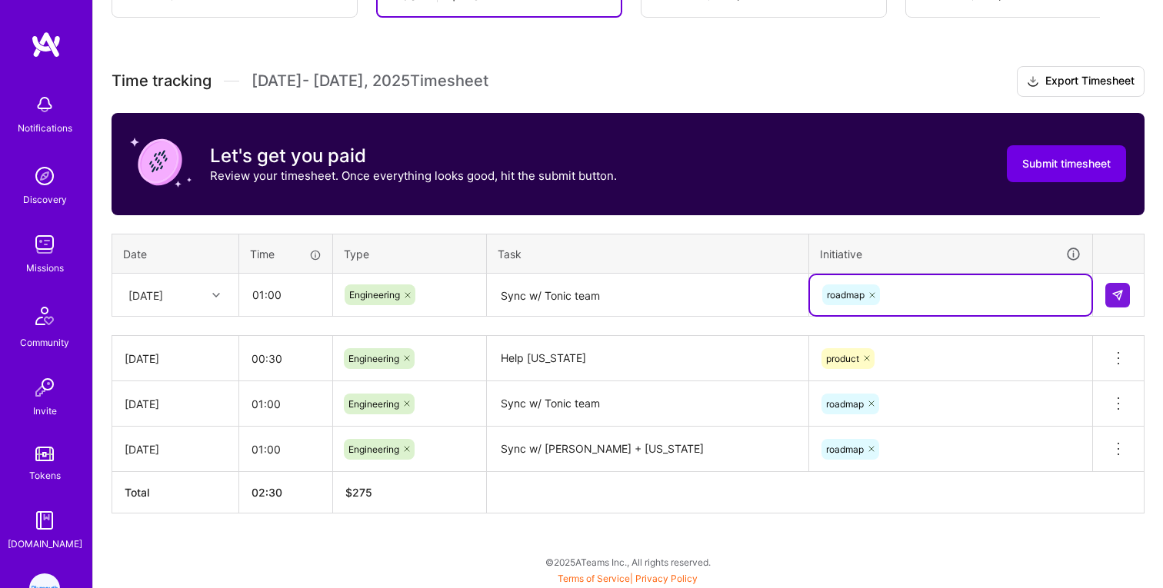
click at [883, 556] on div "Active [DATE] - [DATE] 0:00 h $0 To Submit Submit now [DATE] - [DATE] 2:30 h $2…" at bounding box center [628, 237] width 1070 height 704
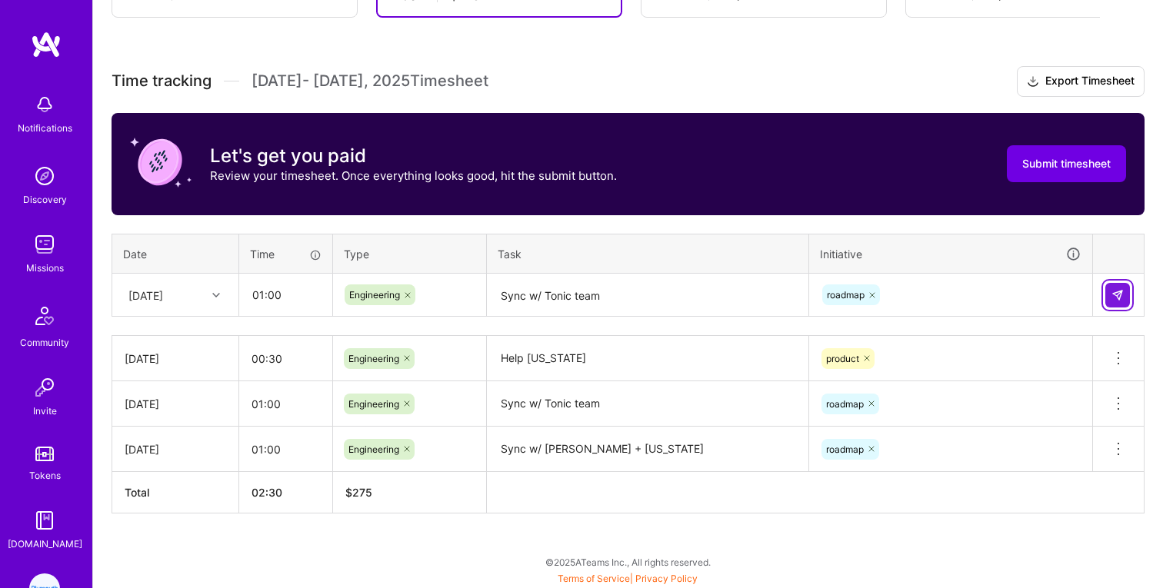
click at [1120, 297] on img at bounding box center [1117, 295] width 12 height 12
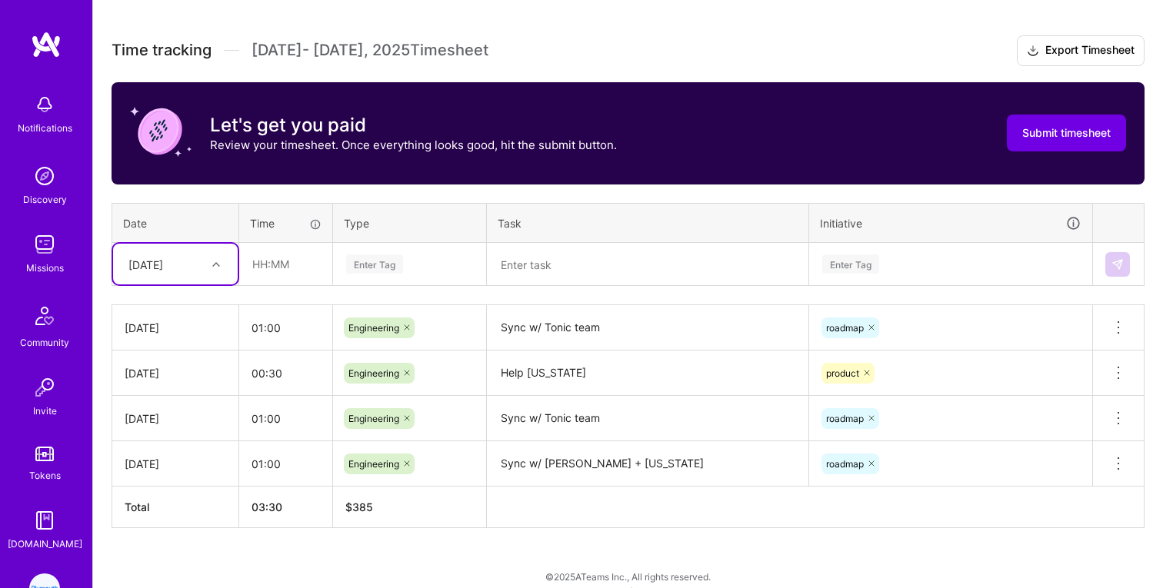
scroll to position [425, 0]
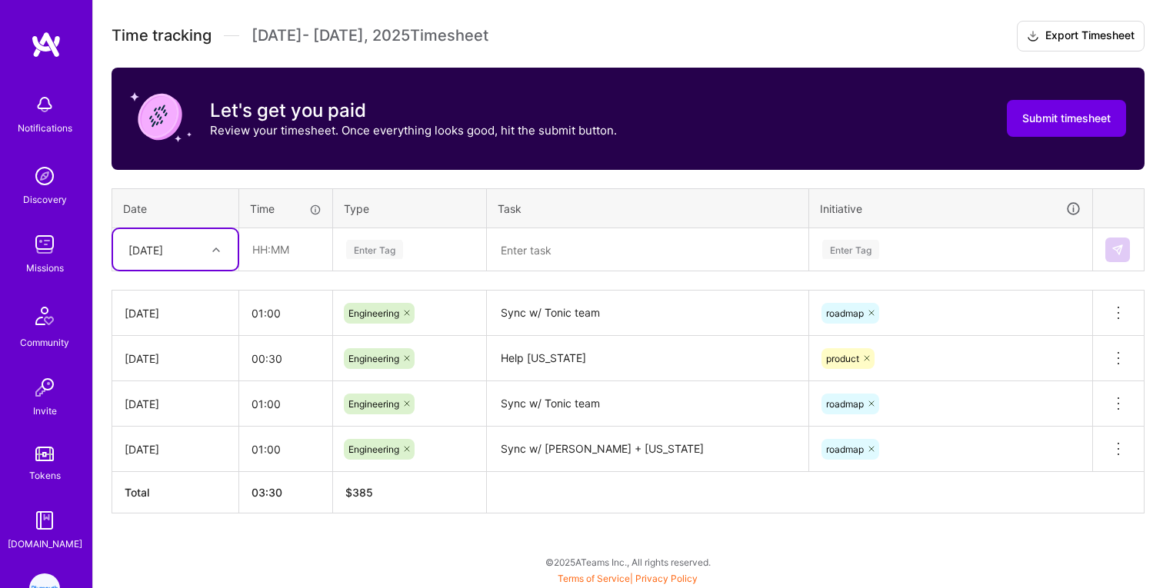
click at [368, 493] on span "$ 385" at bounding box center [359, 492] width 28 height 13
copy span "385"
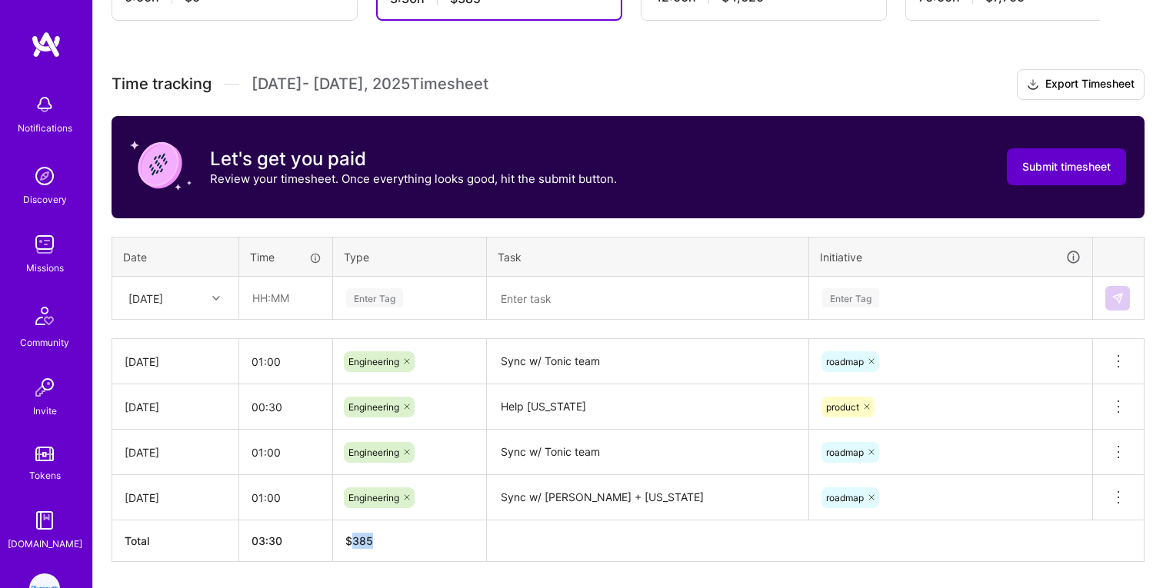
click at [1043, 168] on span "Submit timesheet" at bounding box center [1066, 166] width 88 height 15
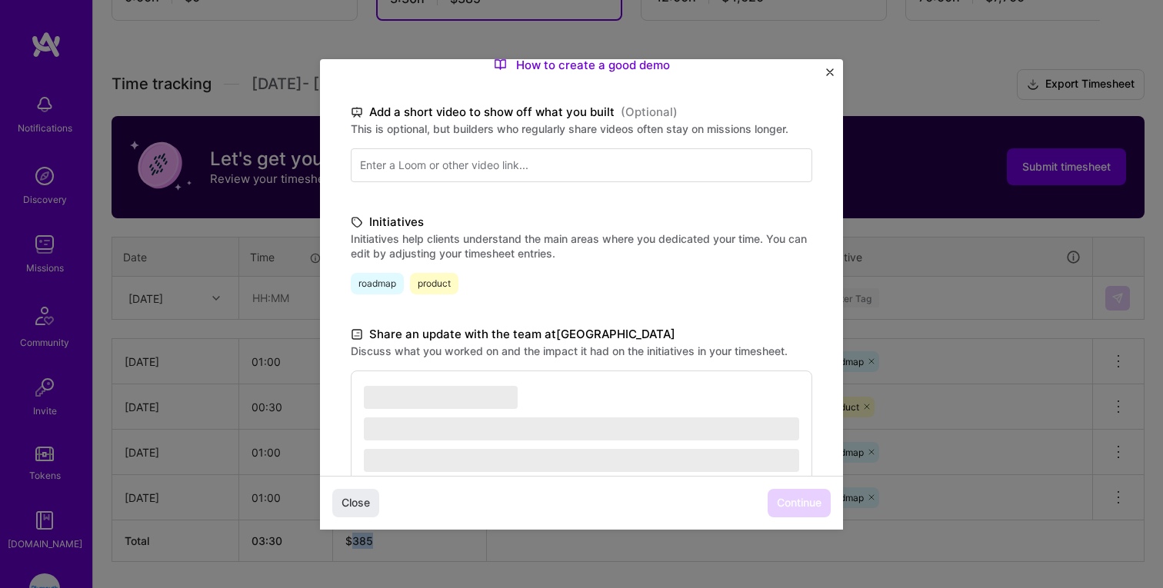
scroll to position [348, 0]
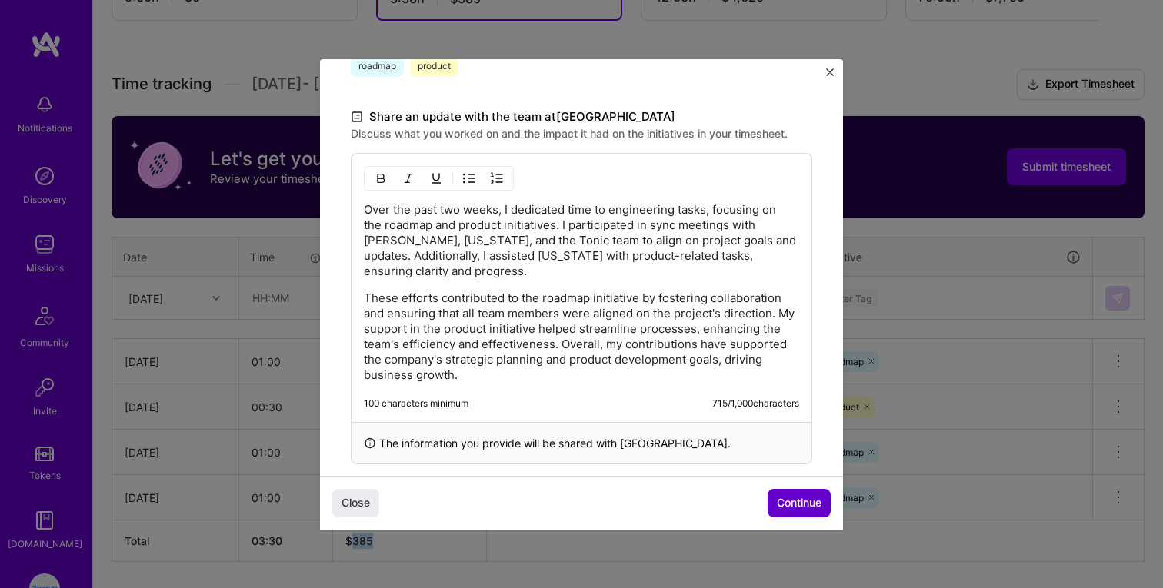
click at [789, 499] on span "Continue" at bounding box center [799, 502] width 45 height 15
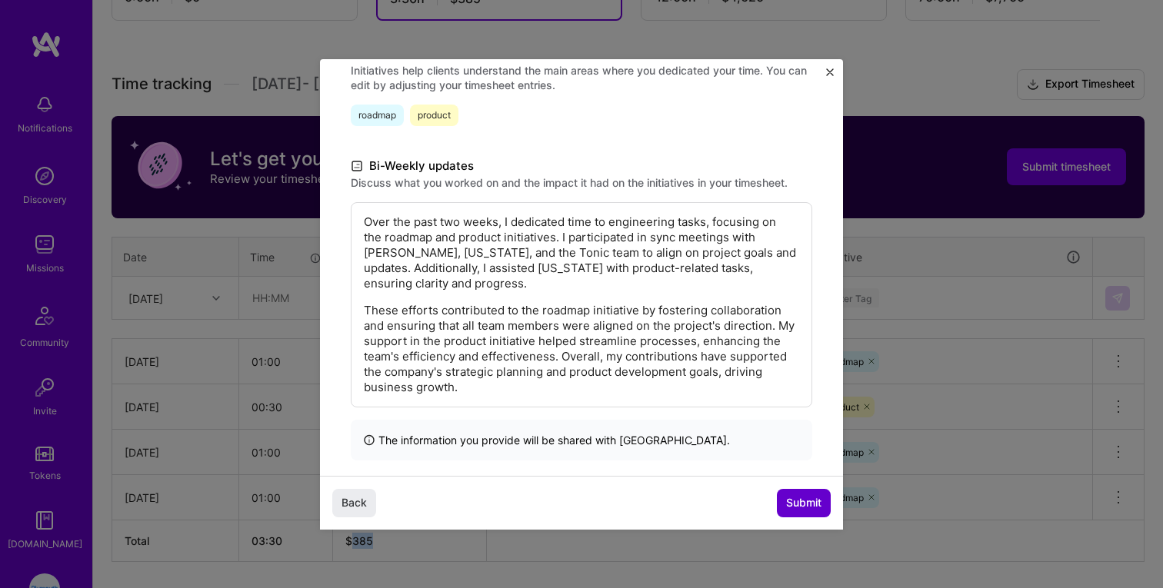
click at [806, 501] on span "Submit" at bounding box center [803, 502] width 35 height 15
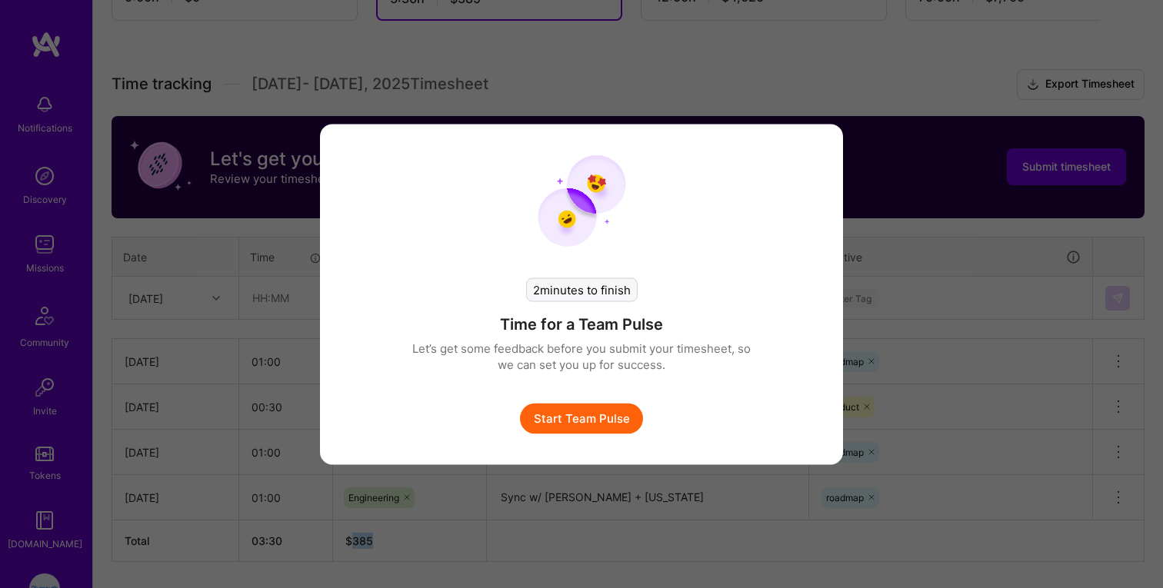
click at [588, 418] on button "Start Team Pulse" at bounding box center [581, 418] width 123 height 31
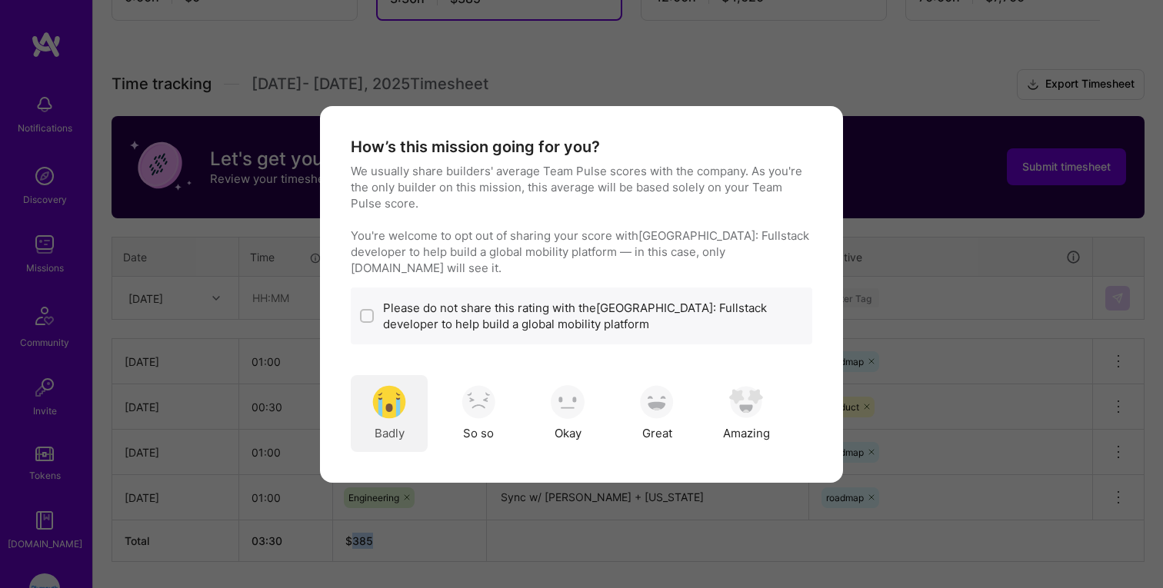
click at [403, 402] on img "modal" at bounding box center [389, 402] width 34 height 34
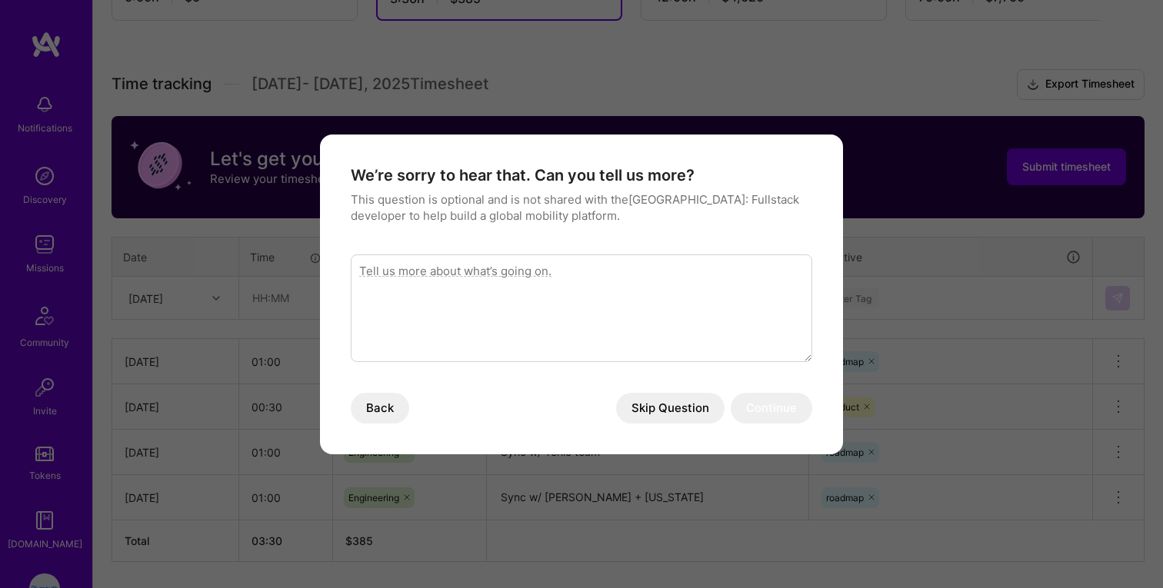
click at [462, 284] on textarea "modal" at bounding box center [581, 309] width 461 height 108
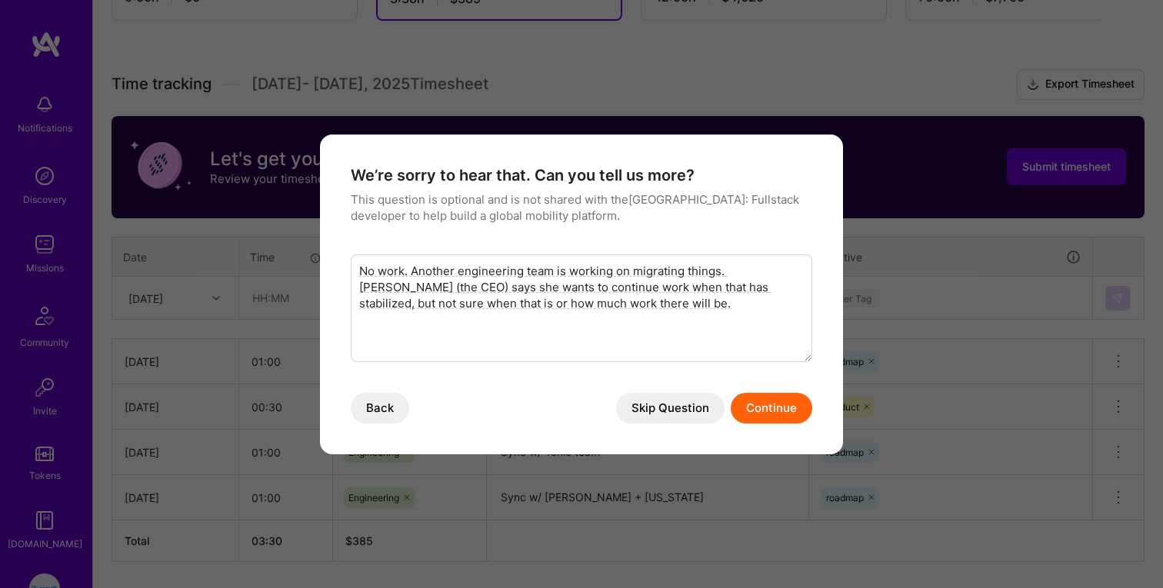
type textarea "No work. Another engineering team is working on migrating things. [PERSON_NAME]…"
click at [780, 424] on div "We’re sorry to hear that. Can you tell us more? This question is optional and i…" at bounding box center [581, 295] width 523 height 320
click at [778, 418] on button "Continue" at bounding box center [772, 408] width 82 height 31
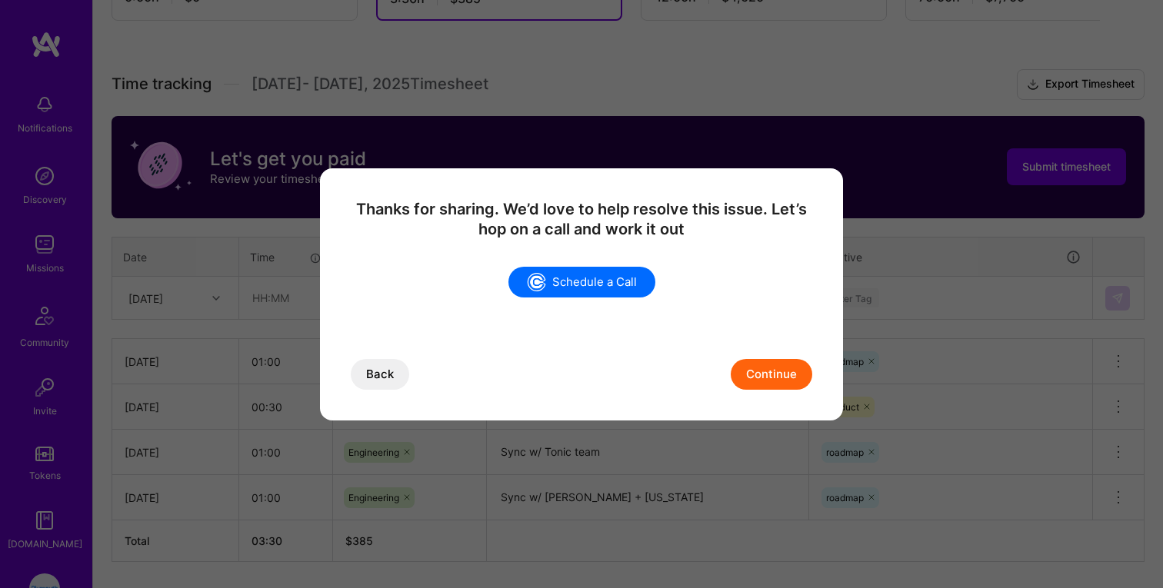
click at [776, 372] on button "Continue" at bounding box center [772, 374] width 82 height 31
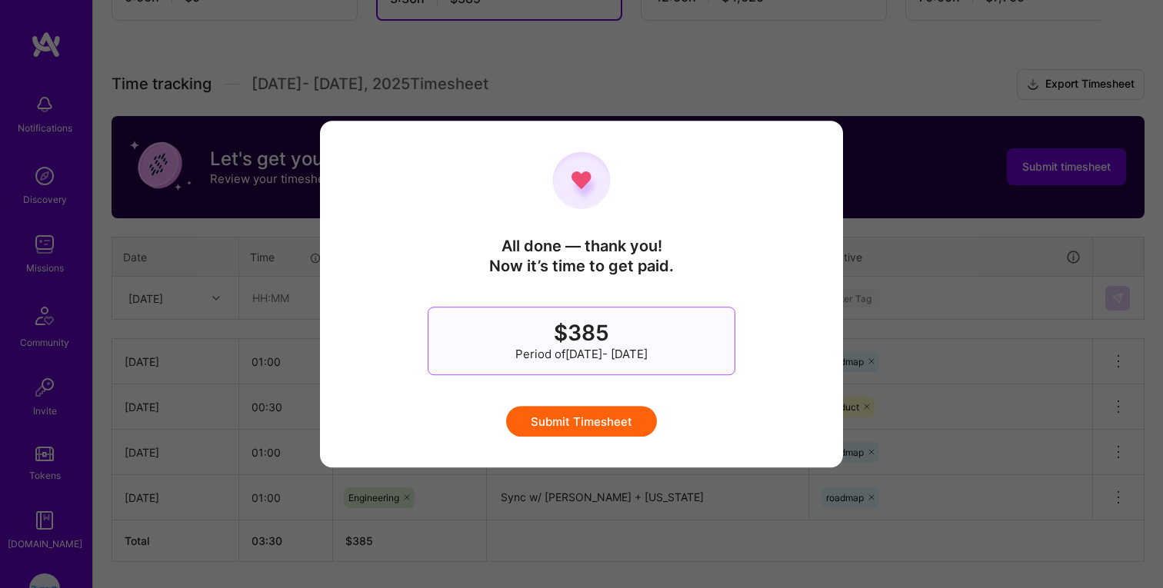
click at [578, 425] on button "Submit Timesheet" at bounding box center [581, 421] width 151 height 31
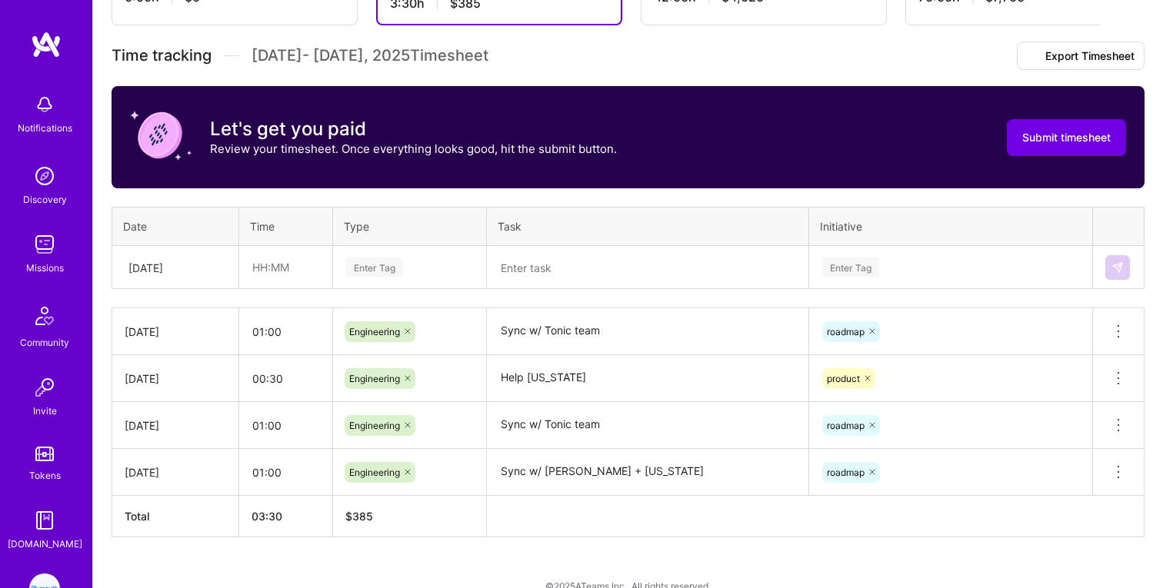
scroll to position [309, 0]
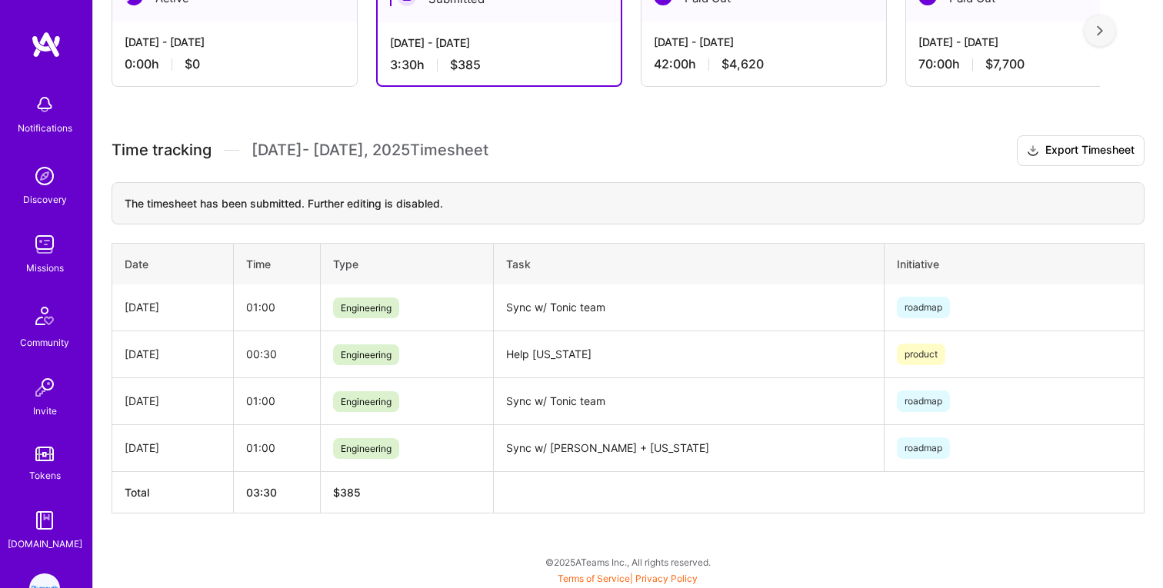
click at [354, 487] on th "$385" at bounding box center [407, 492] width 174 height 42
copy th "$385"
click at [971, 401] on div "roadmap" at bounding box center [1014, 402] width 235 height 22
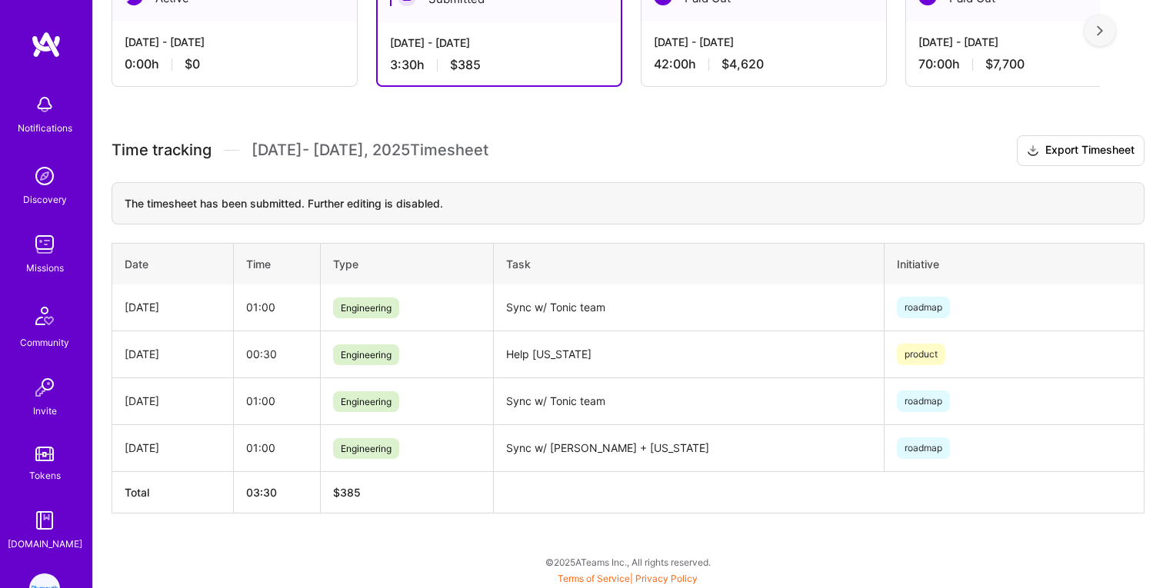
scroll to position [0, 0]
